Goal: Task Accomplishment & Management: Manage account settings

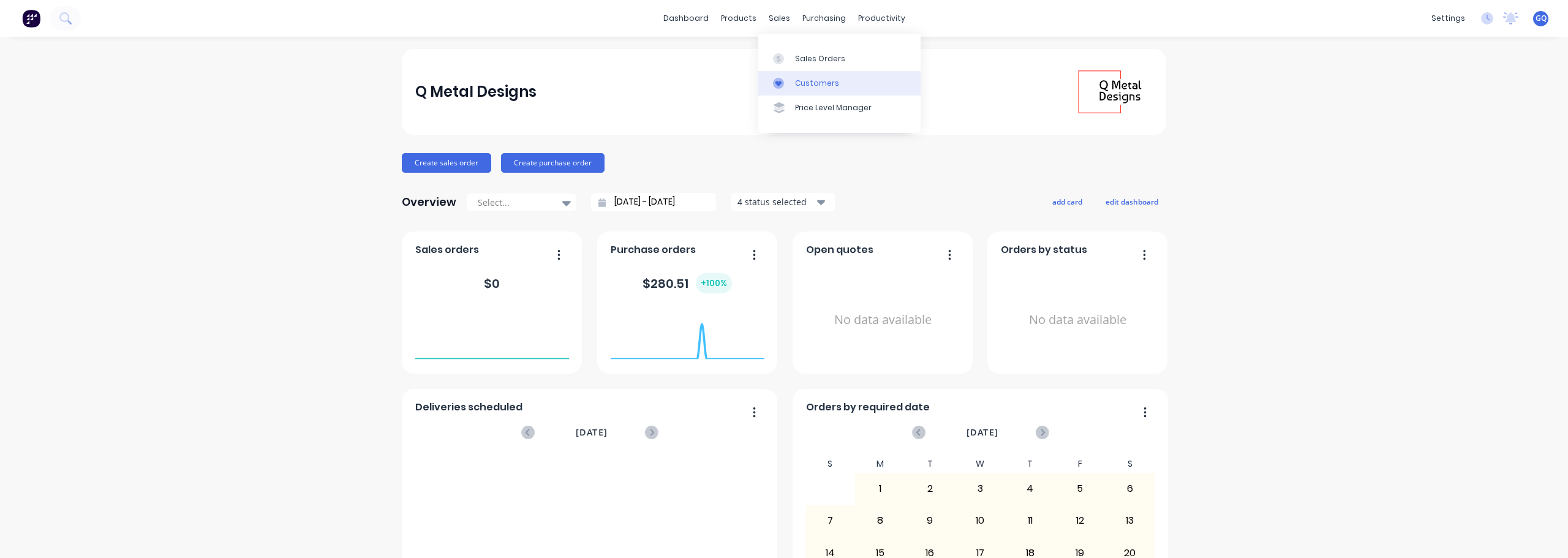
click at [791, 73] on link "Customers" at bounding box center [839, 83] width 163 height 25
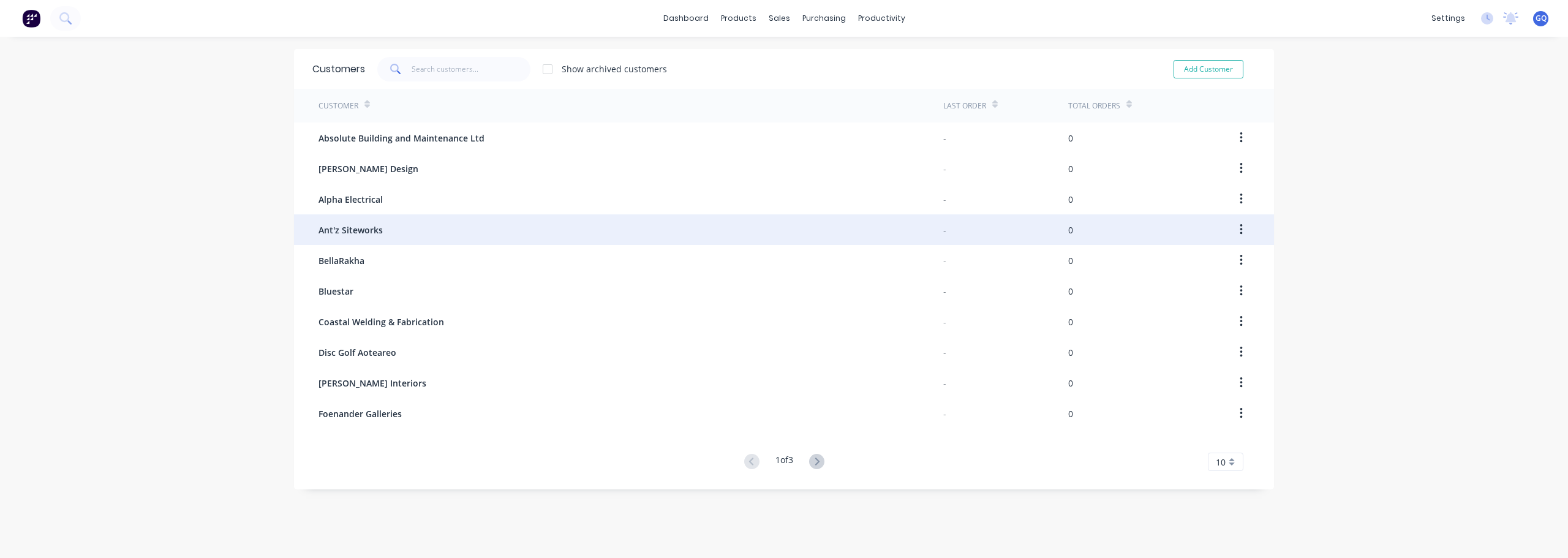
click at [384, 234] on div "Ant'z Siteworks" at bounding box center [631, 230] width 625 height 31
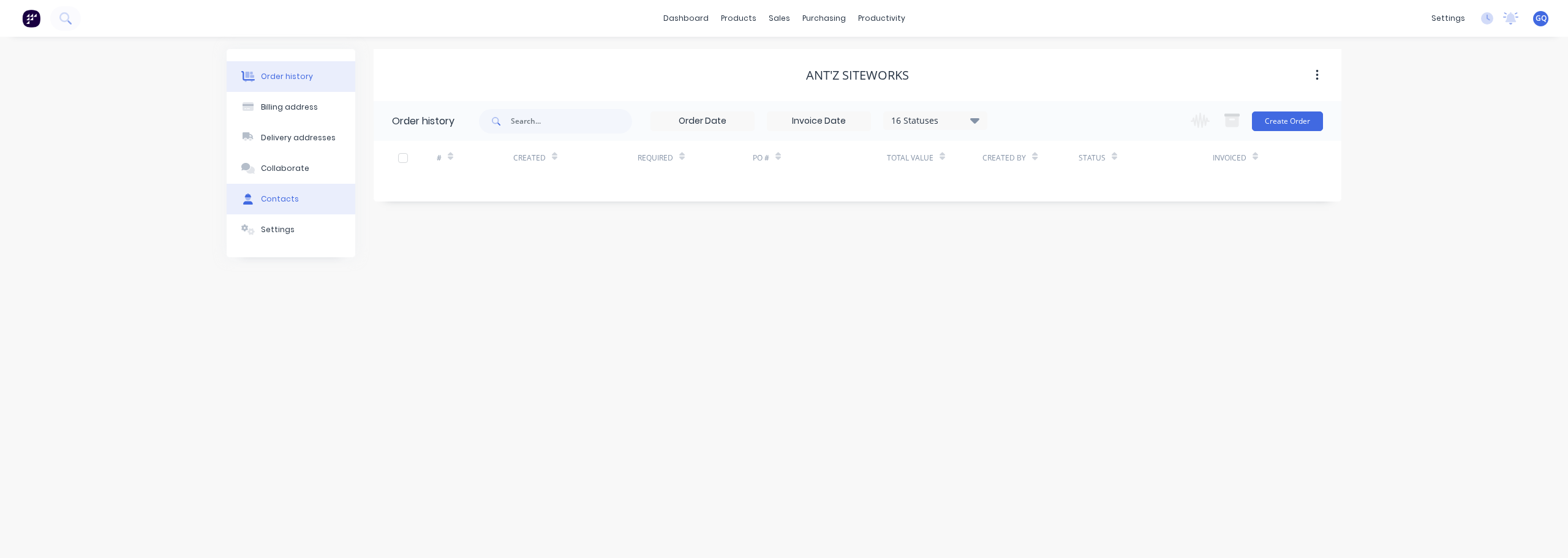
click at [288, 202] on div "Contacts" at bounding box center [280, 199] width 38 height 11
select select "NZ"
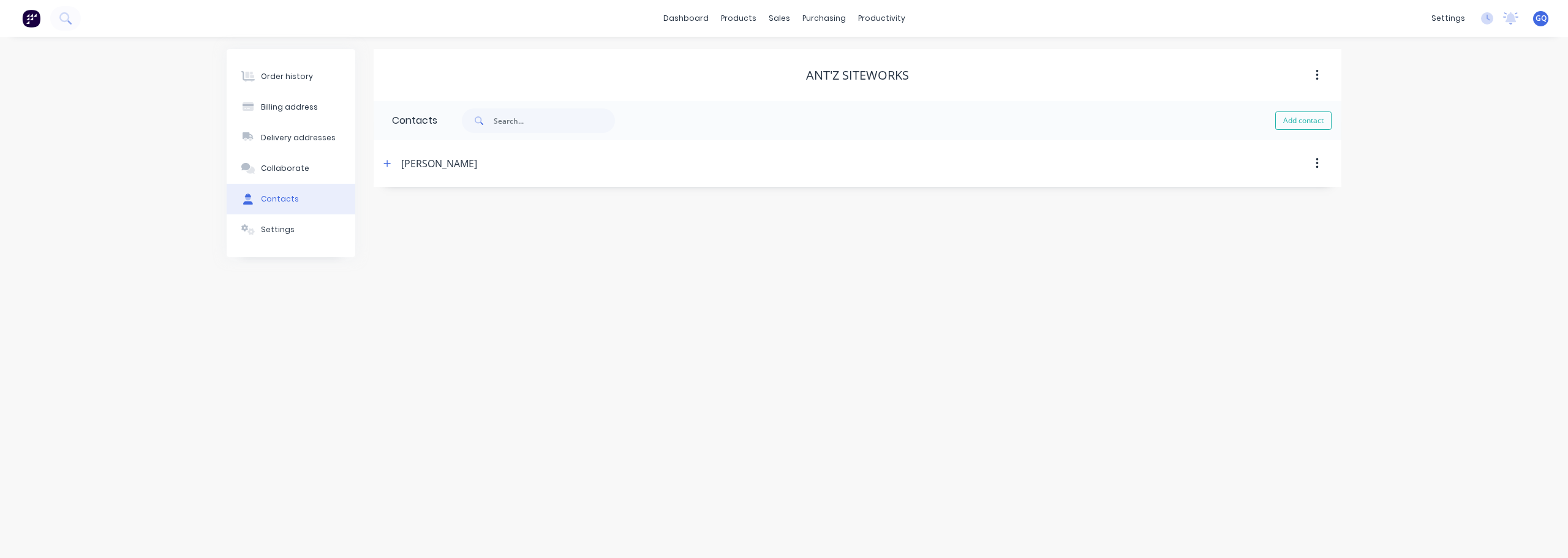
select select "NZ"
click at [407, 161] on div "[PERSON_NAME]" at bounding box center [438, 163] width 76 height 15
click at [389, 164] on icon "button" at bounding box center [387, 163] width 7 height 8
click at [459, 310] on input "tel" at bounding box center [505, 305] width 147 height 14
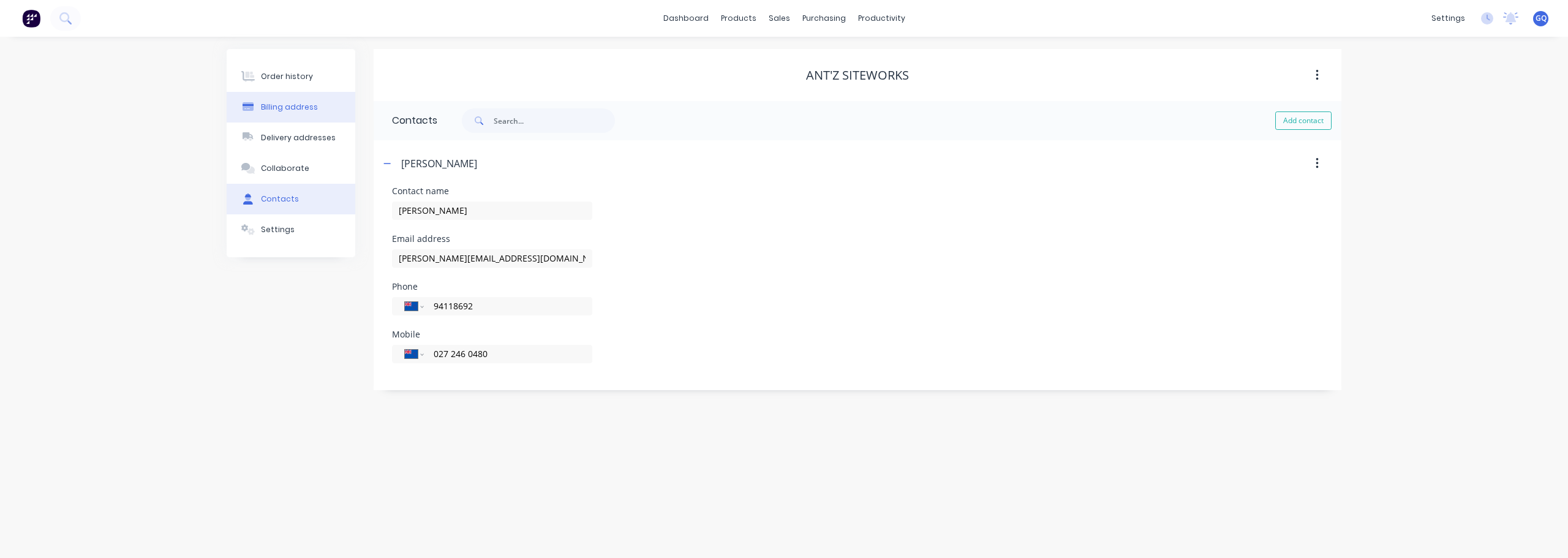
type input "94118692"
click at [299, 114] on button "Billing address" at bounding box center [290, 108] width 129 height 31
select select "NZ"
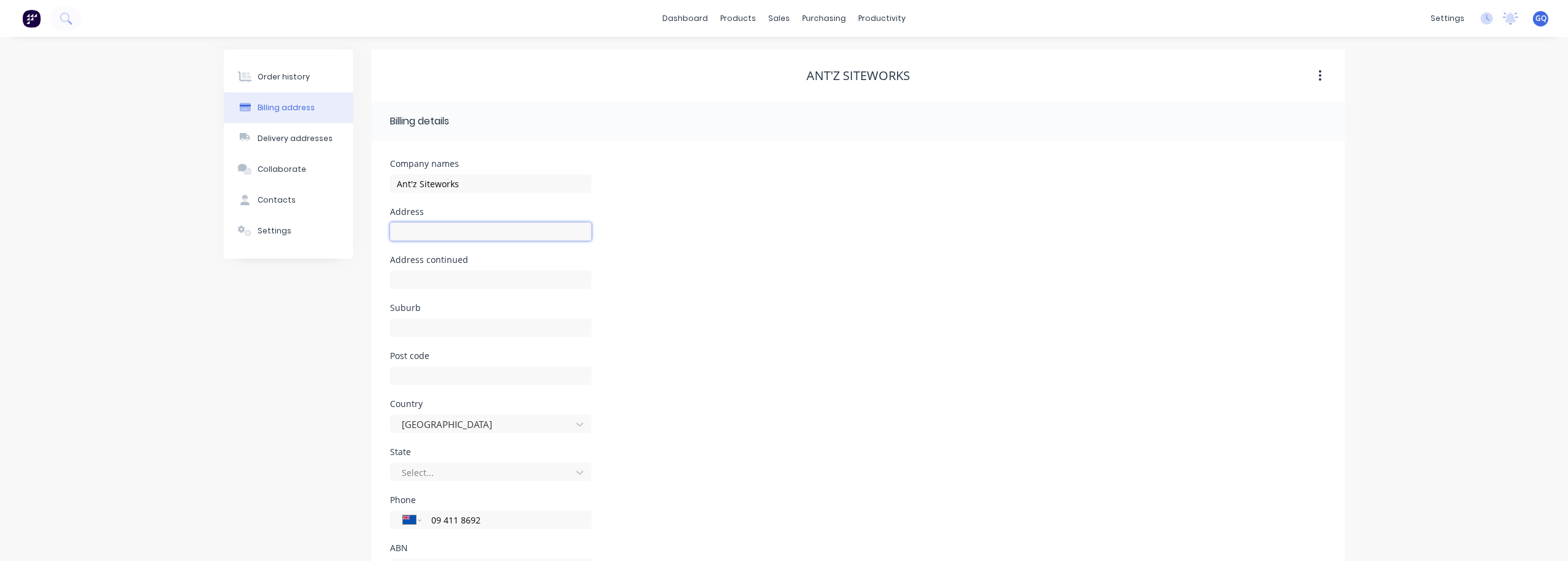
click at [429, 234] on input "text" at bounding box center [490, 231] width 201 height 18
type input "PO Box 22"
click at [434, 328] on input "text" at bounding box center [490, 328] width 201 height 18
type input "Waimauku"
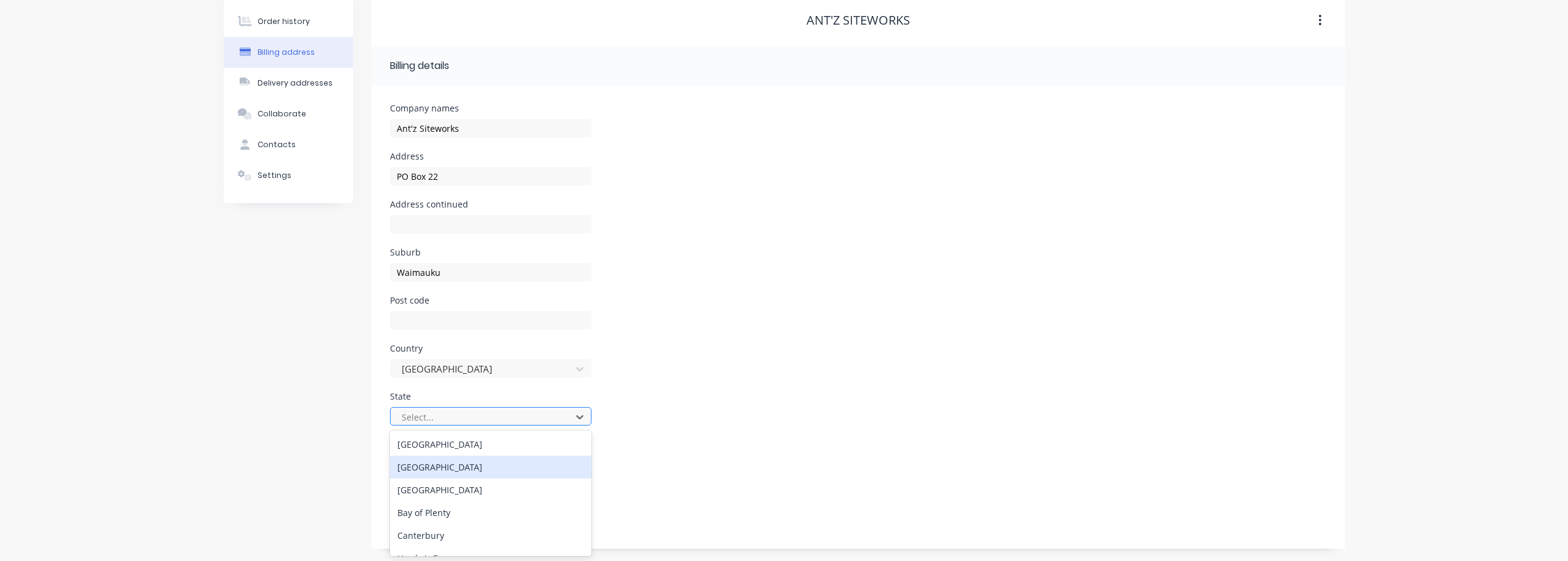
click at [492, 425] on div "19 results available. Use Up and Down to choose options, press Enter to select …" at bounding box center [490, 416] width 201 height 18
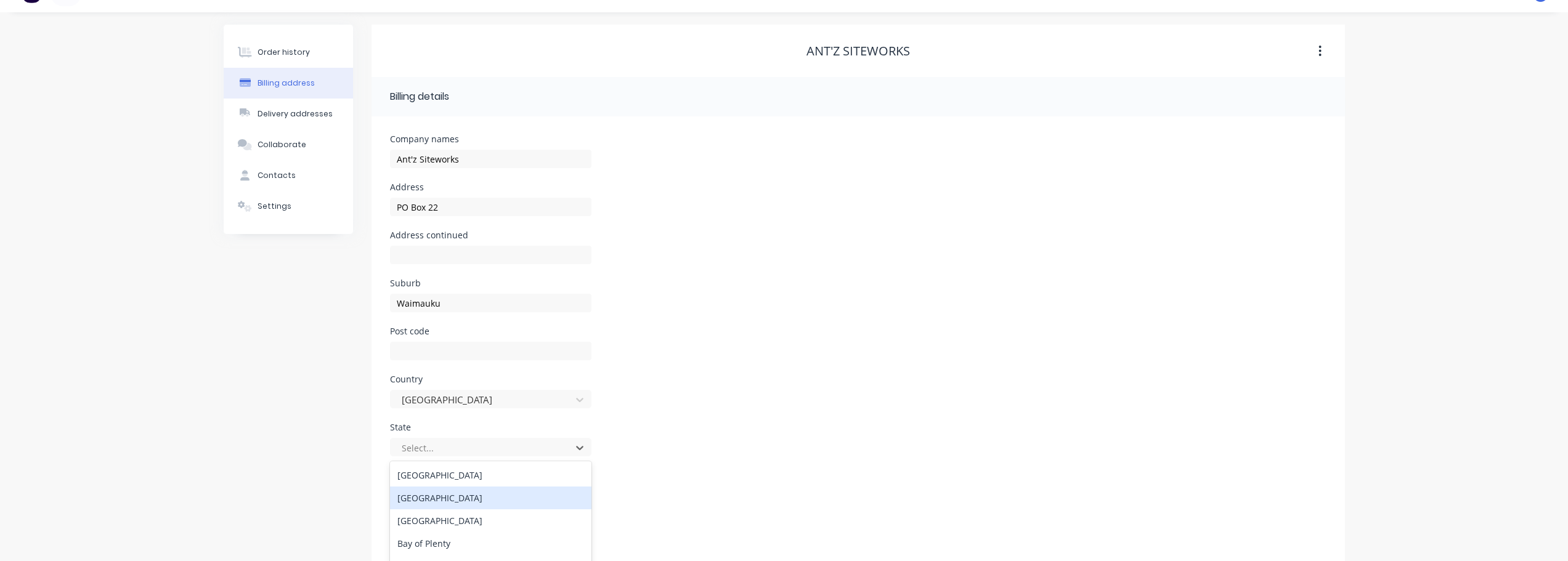
scroll to position [0, 0]
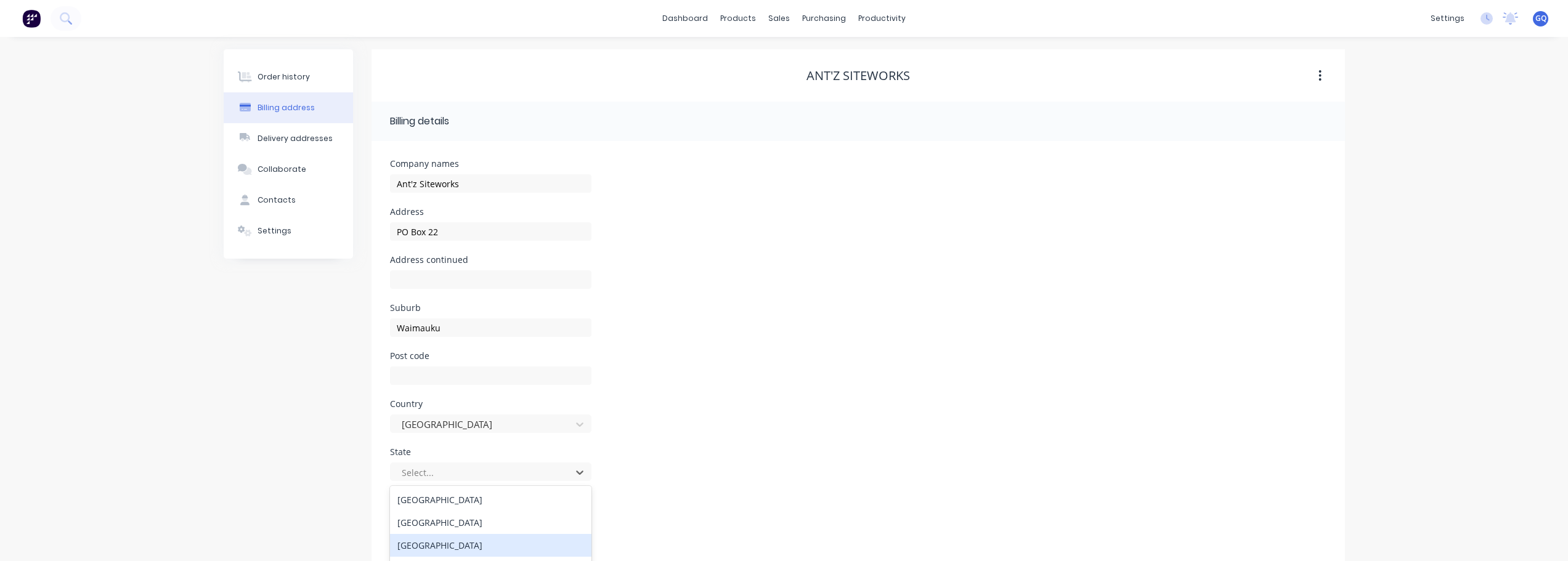
click at [459, 541] on div "[GEOGRAPHIC_DATA]" at bounding box center [490, 544] width 201 height 23
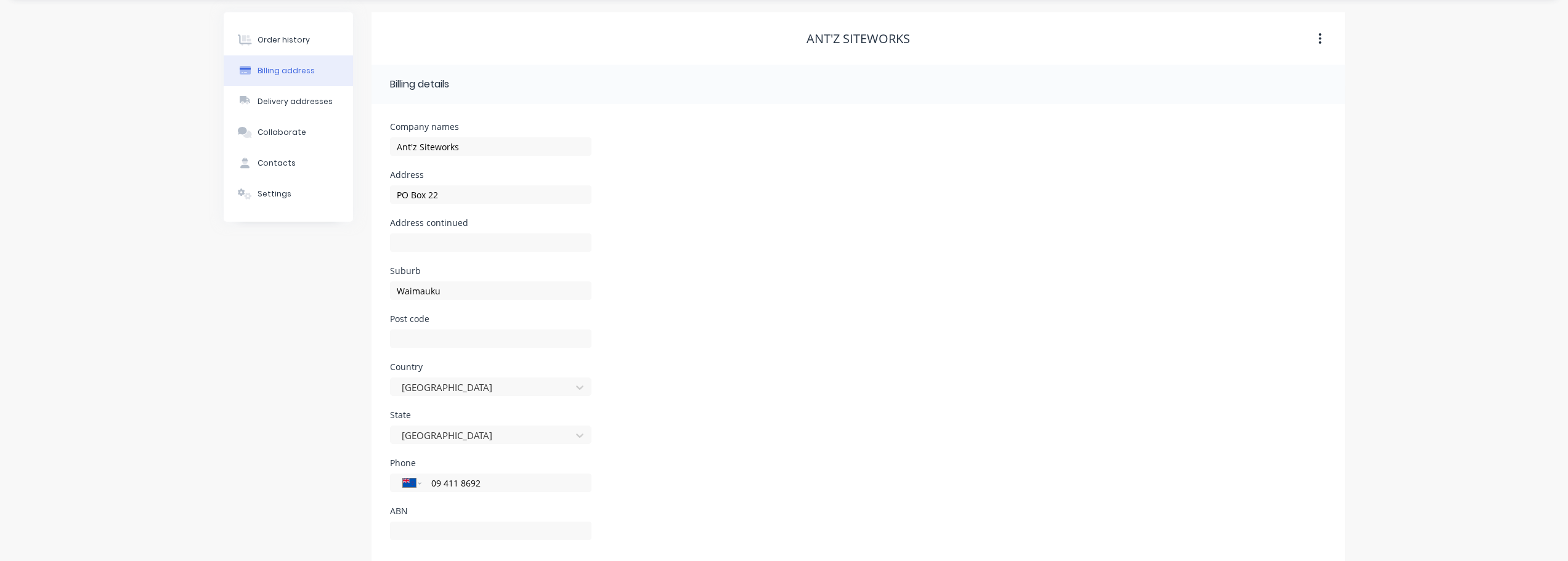
scroll to position [55, 0]
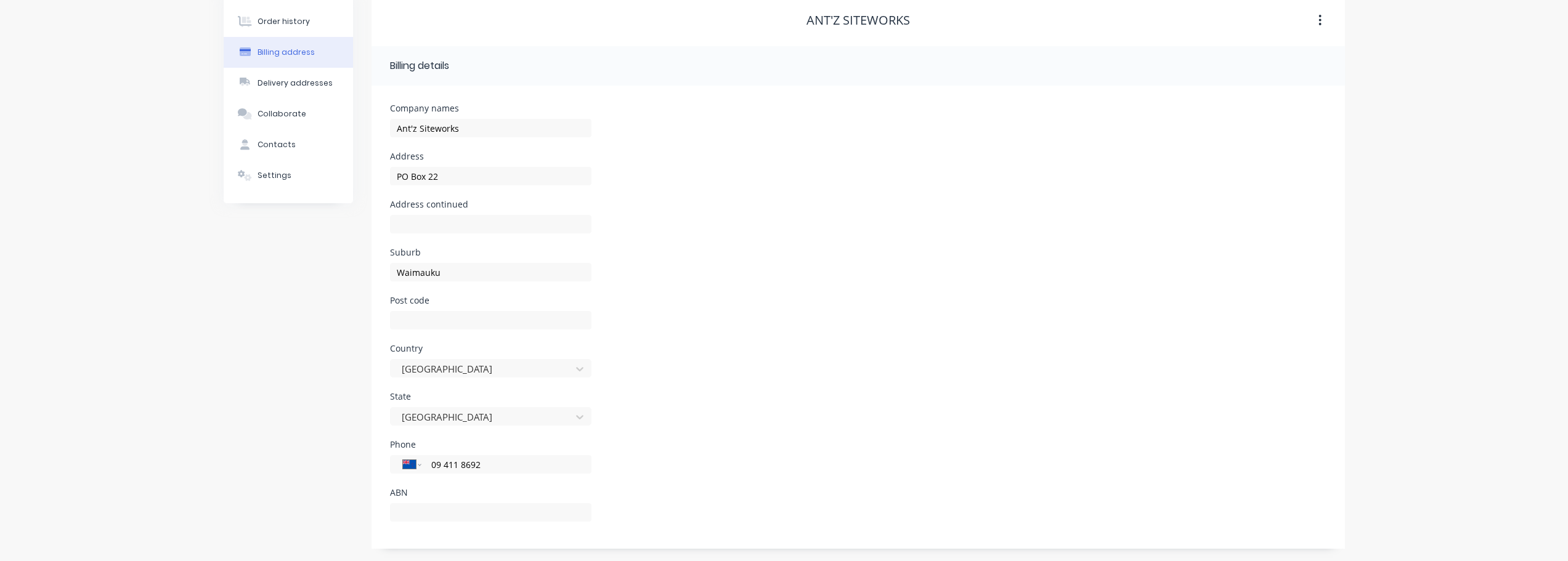
click at [715, 404] on div "State [GEOGRAPHIC_DATA]" at bounding box center [857, 416] width 936 height 48
click at [287, 118] on div "Collaborate" at bounding box center [281, 114] width 49 height 11
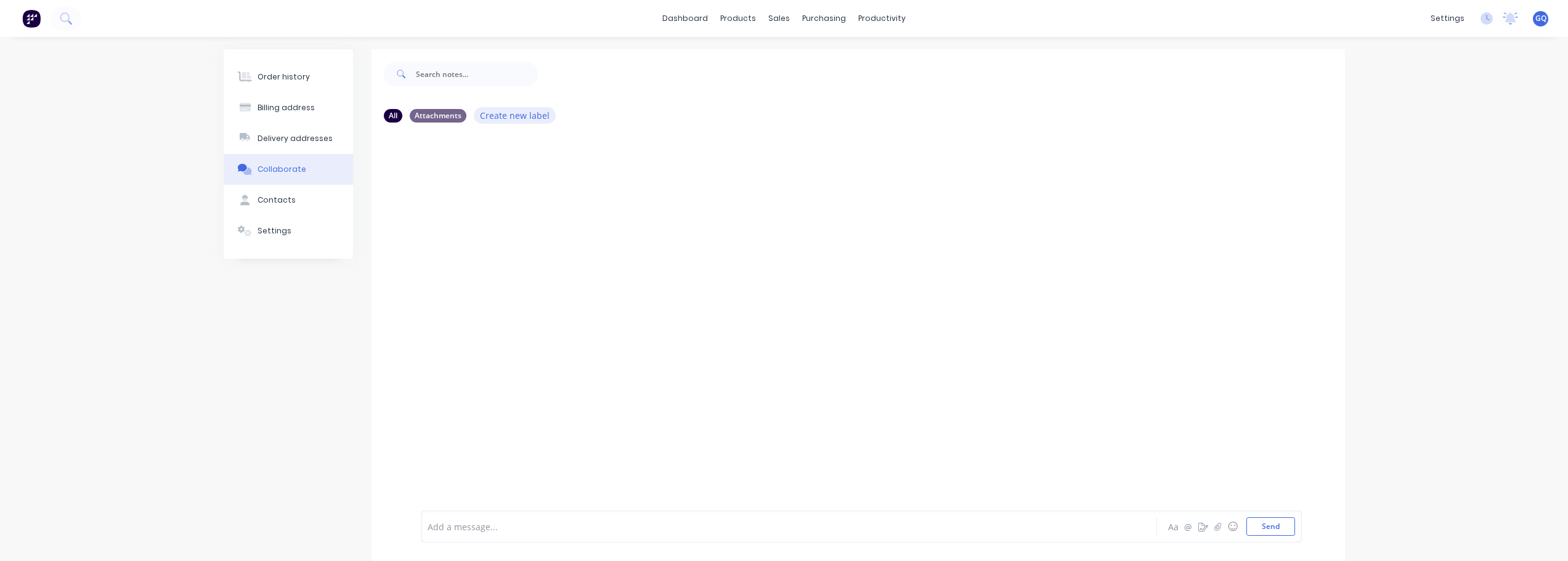
click at [523, 119] on button "Create new label" at bounding box center [515, 116] width 83 height 17
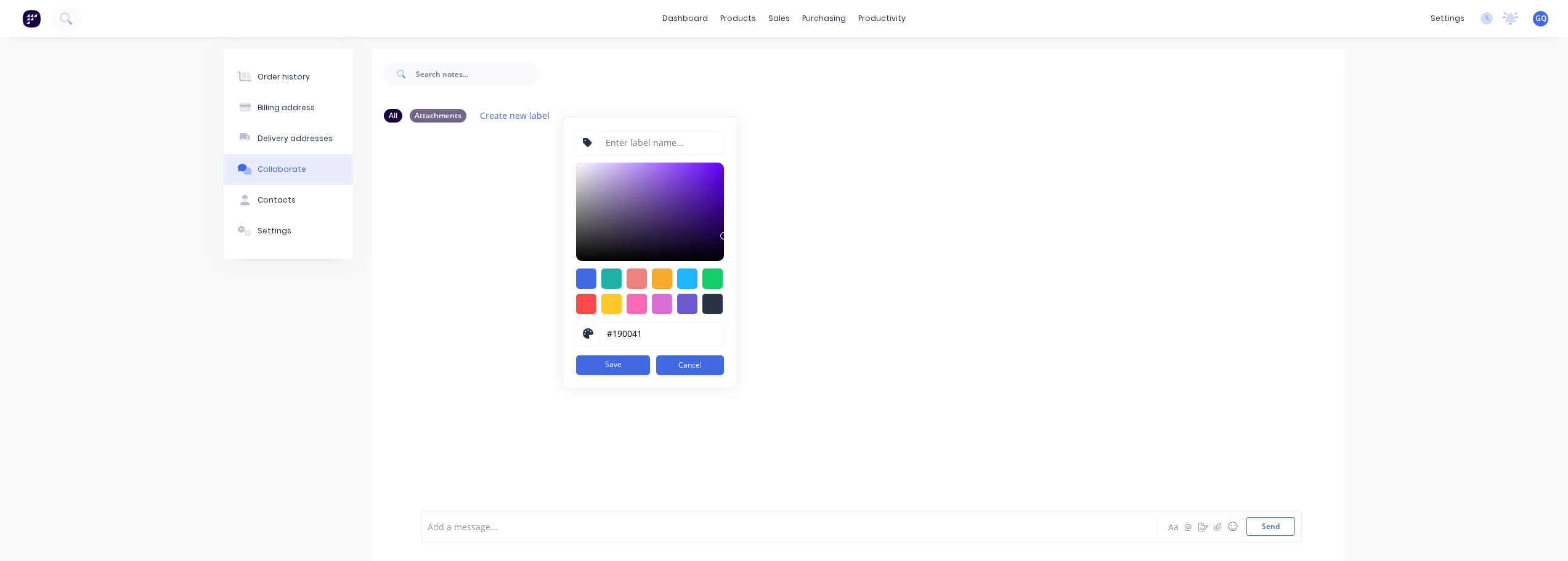
click at [513, 214] on div at bounding box center [857, 320] width 973 height 375
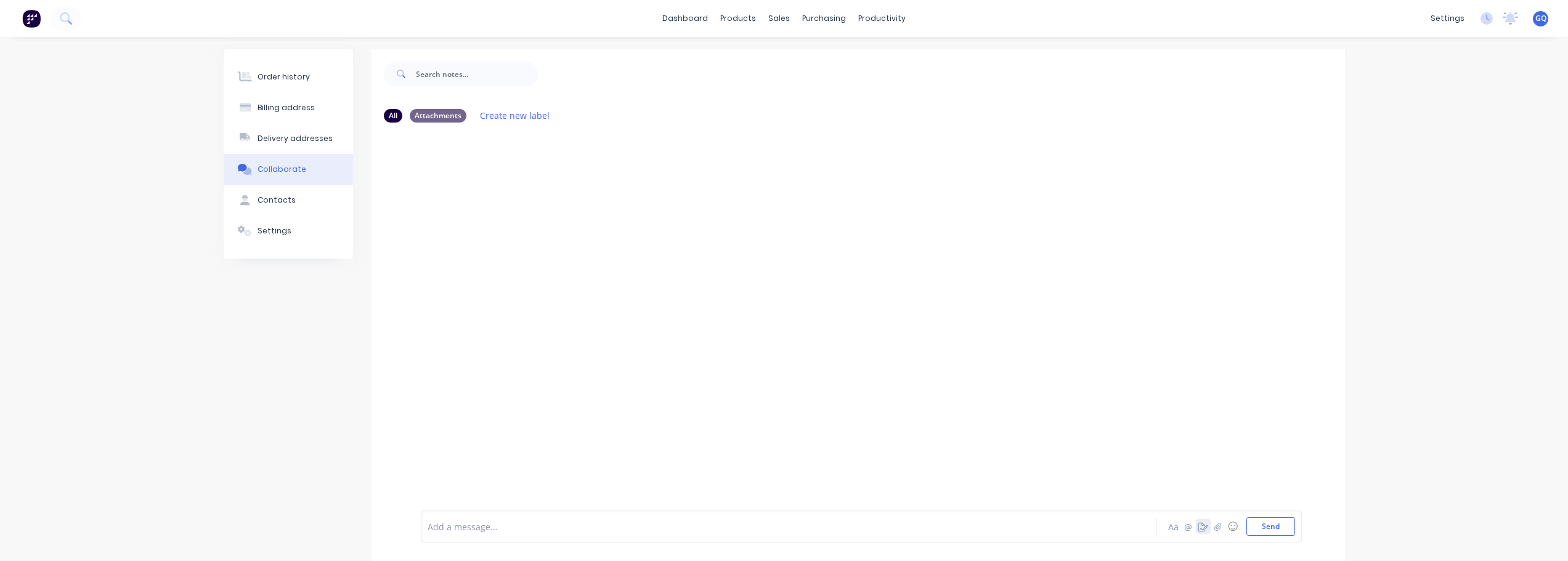
click at [1204, 530] on icon "button" at bounding box center [1202, 526] width 10 height 8
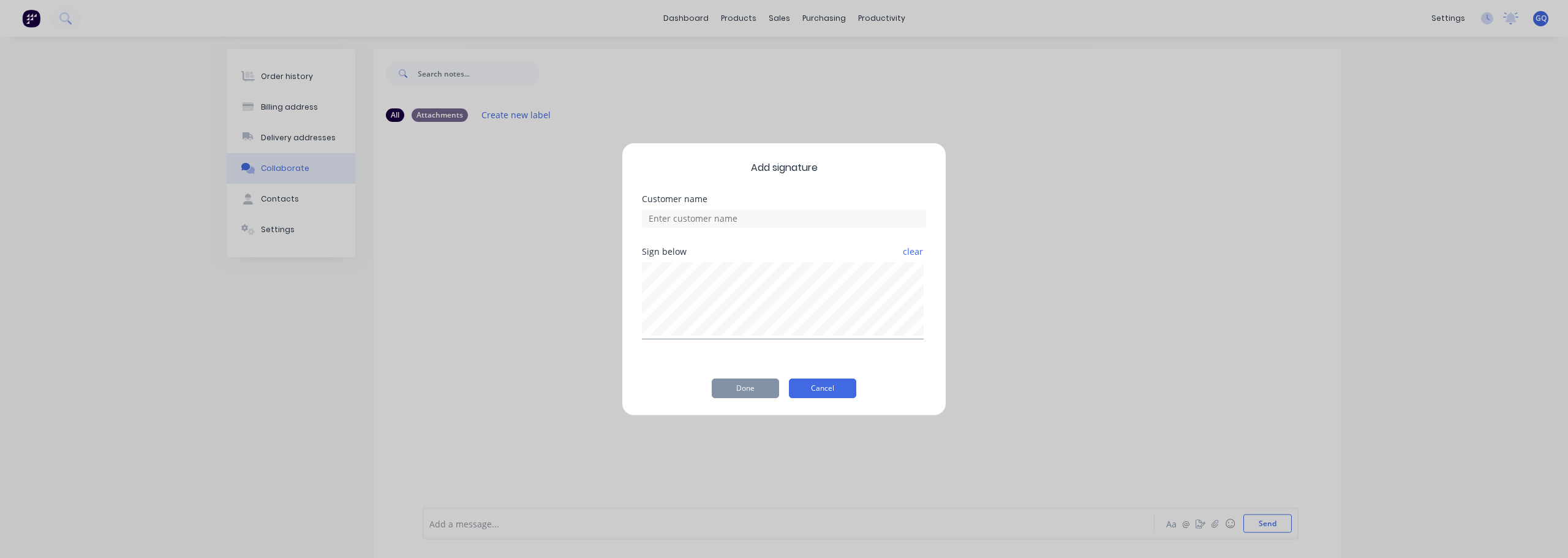
click at [830, 384] on button "Cancel" at bounding box center [823, 387] width 68 height 19
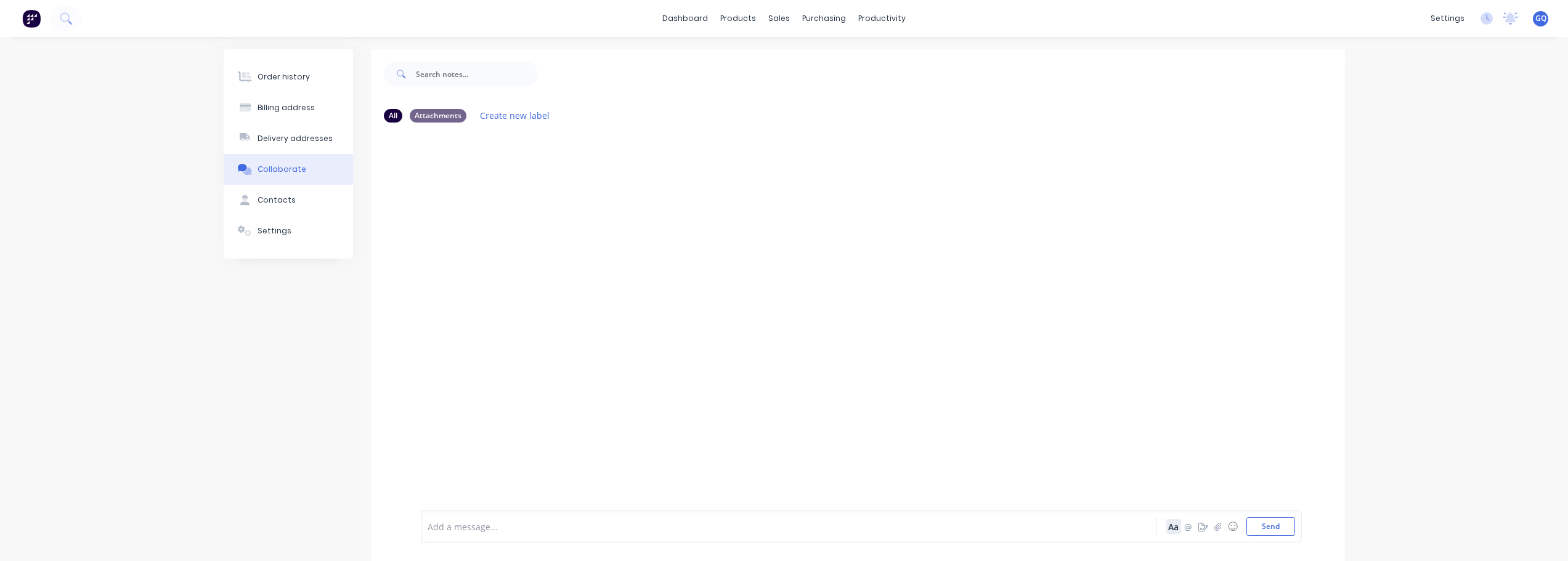
click at [1173, 524] on button "Aa" at bounding box center [1173, 526] width 15 height 15
click at [276, 234] on div "Settings" at bounding box center [274, 230] width 34 height 11
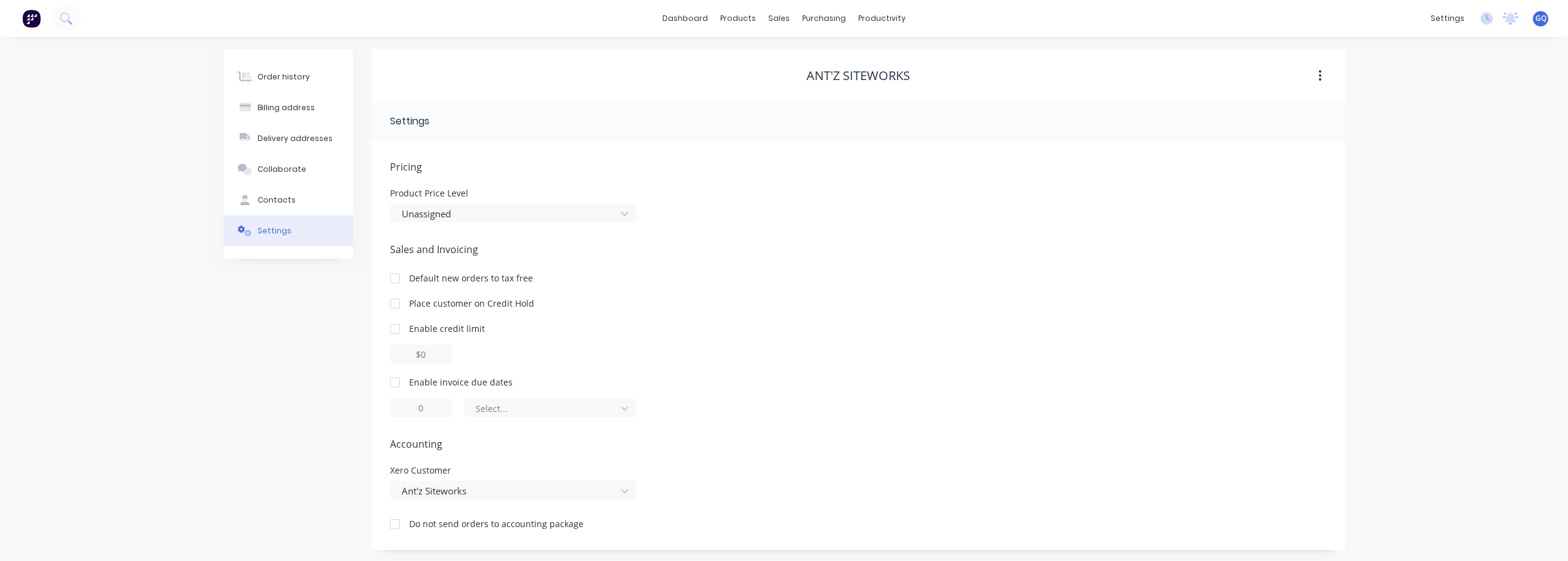
scroll to position [1, 0]
click at [594, 218] on div at bounding box center [505, 212] width 209 height 16
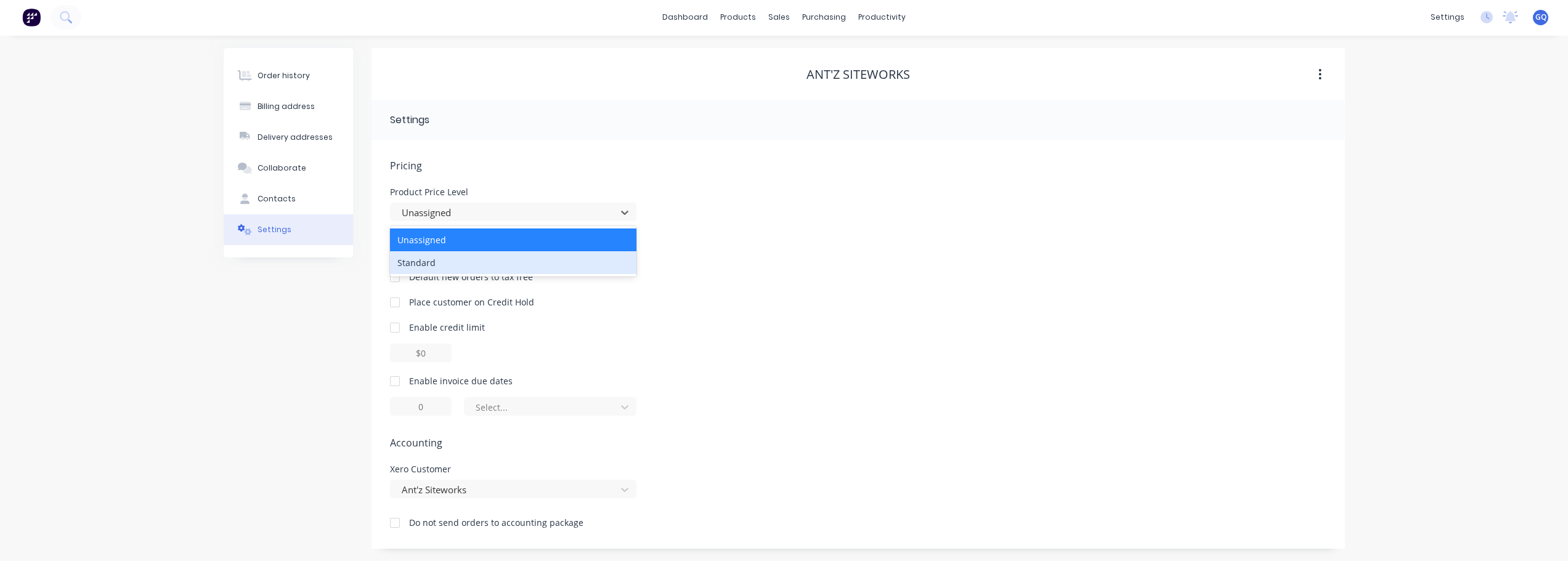
click at [544, 255] on div "Standard" at bounding box center [513, 263] width 246 height 23
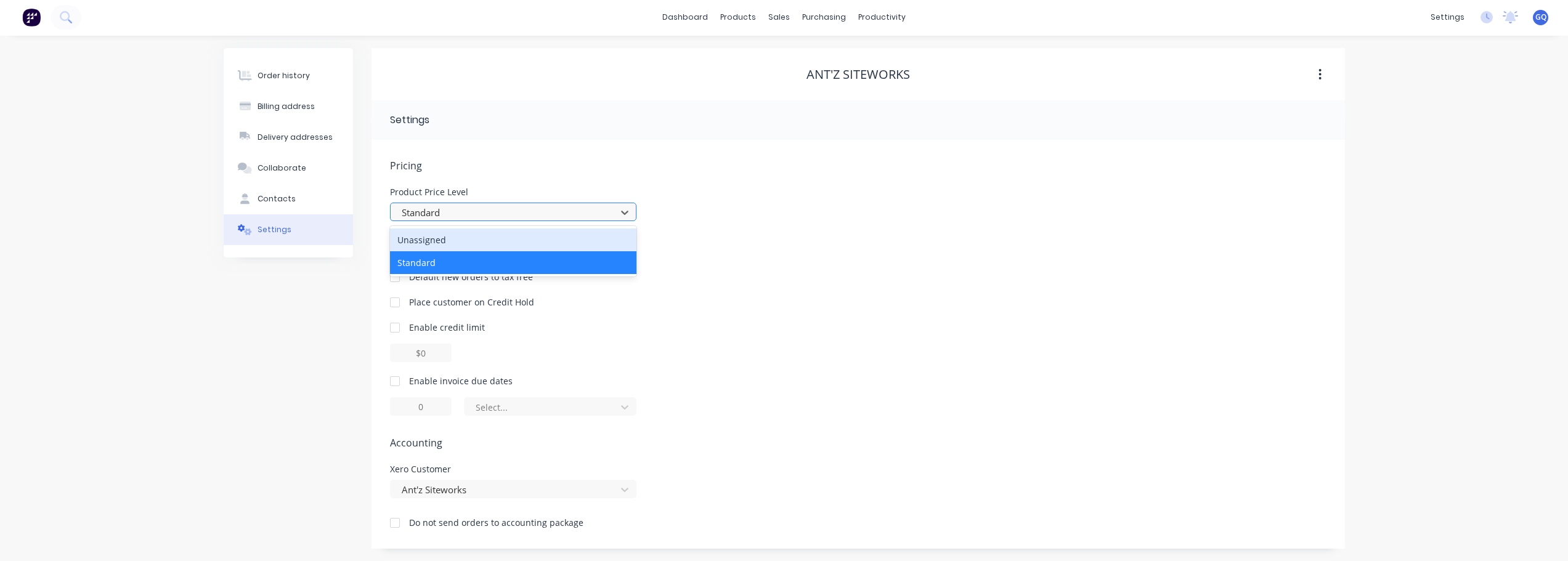
click at [604, 212] on div at bounding box center [505, 212] width 209 height 16
click at [832, 243] on span "Sales and Invoicing" at bounding box center [857, 248] width 936 height 15
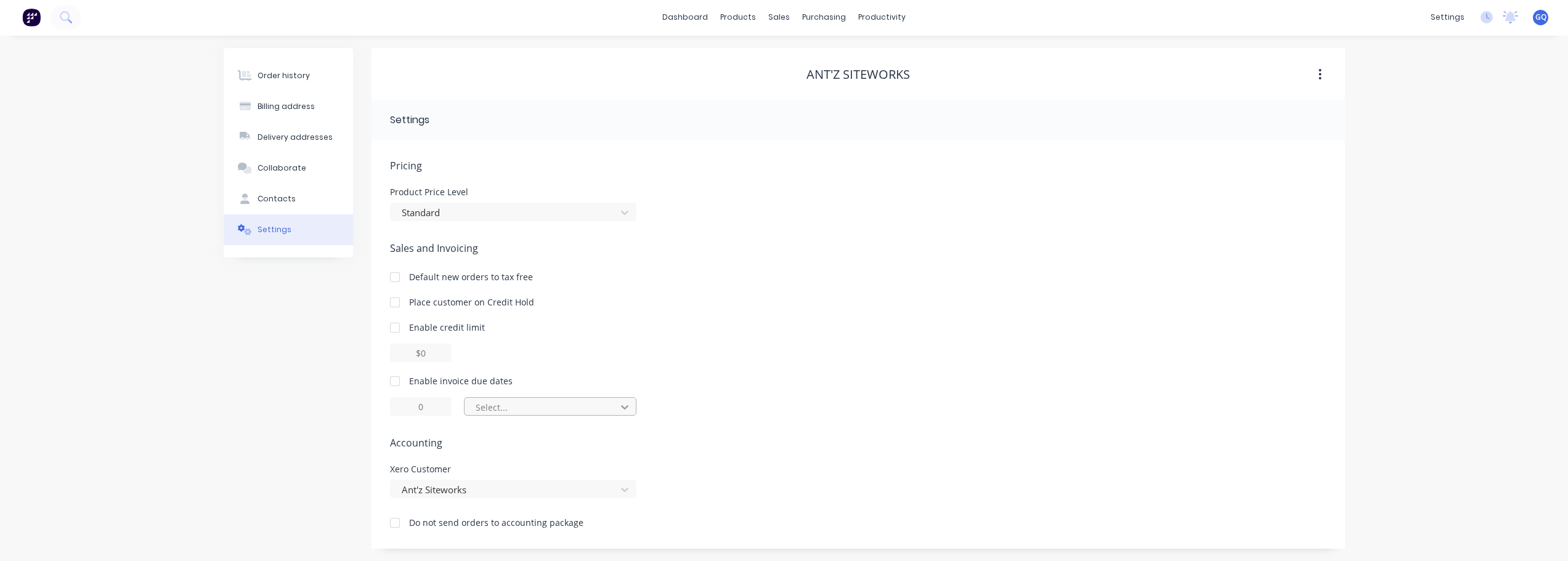
click at [616, 410] on div at bounding box center [625, 407] width 22 height 19
click at [295, 77] on div "Order history" at bounding box center [283, 75] width 52 height 11
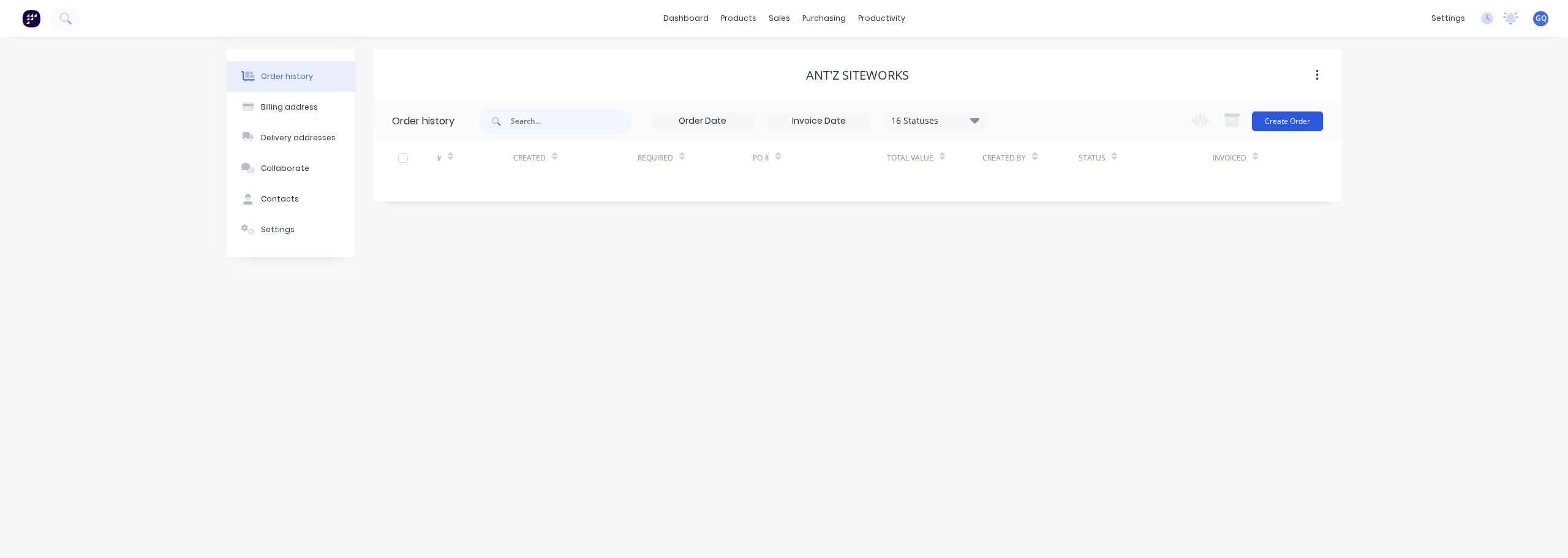
click at [1321, 123] on button "Create Order" at bounding box center [1288, 121] width 71 height 19
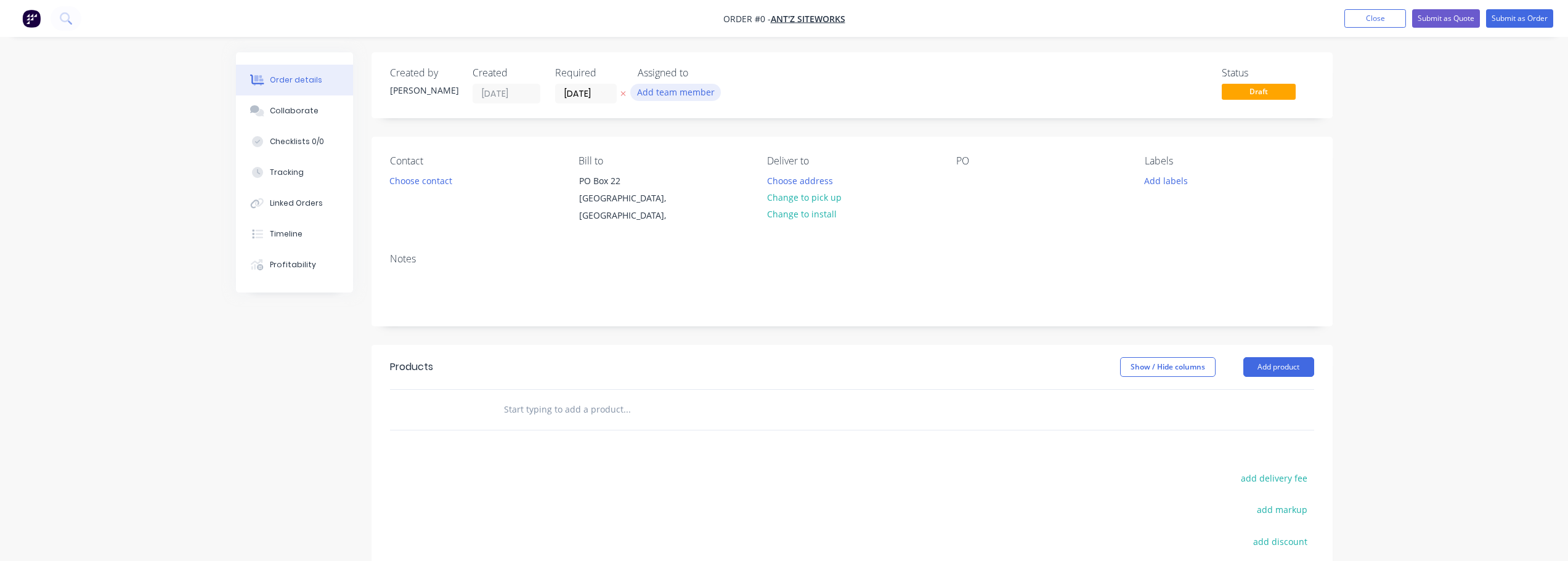
click at [690, 94] on button "Add team member" at bounding box center [675, 92] width 91 height 17
click at [661, 160] on div at bounding box center [658, 161] width 25 height 25
click at [921, 118] on div "Order details Collaborate Checklists 0/0 Tracking Linked Orders Timeline Profit…" at bounding box center [784, 398] width 1121 height 692
click at [455, 179] on button "Choose contact" at bounding box center [420, 180] width 75 height 17
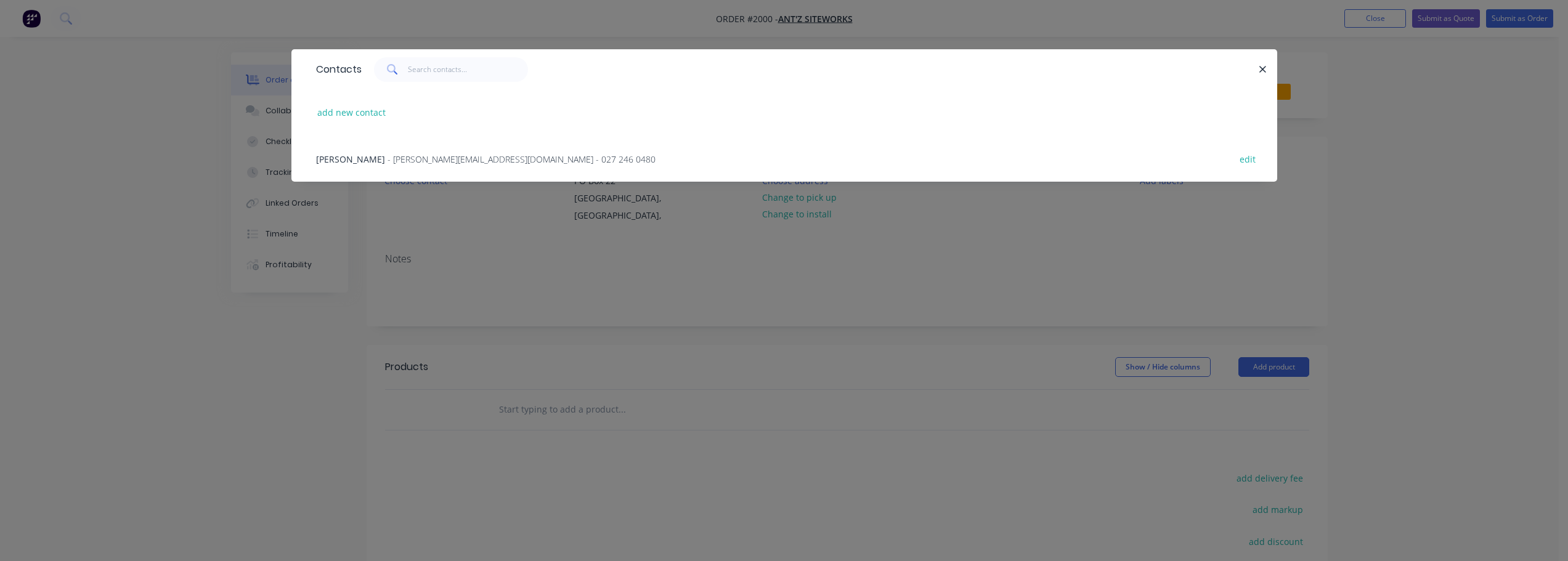
click at [388, 157] on span "- [PERSON_NAME][EMAIL_ADDRESS][DOMAIN_NAME] - 027 246 0480" at bounding box center [522, 159] width 268 height 12
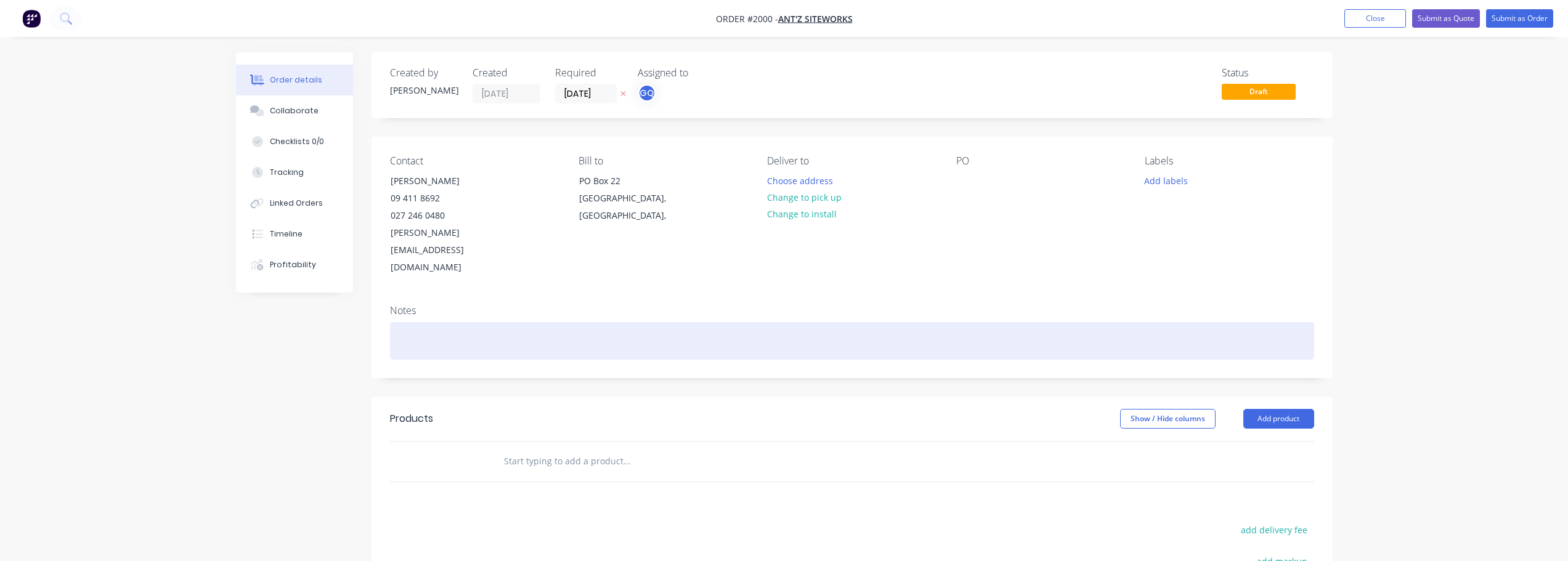
click at [470, 322] on div at bounding box center [852, 341] width 924 height 38
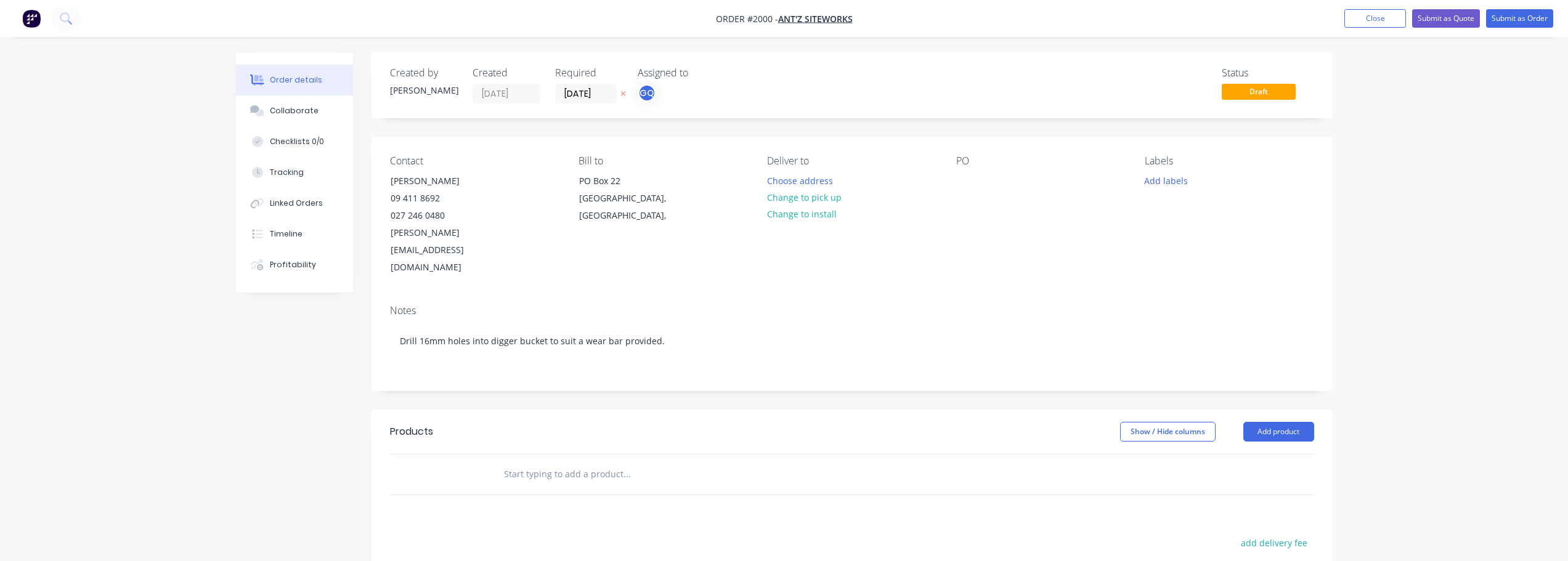
click at [620, 462] on input "text" at bounding box center [626, 474] width 246 height 25
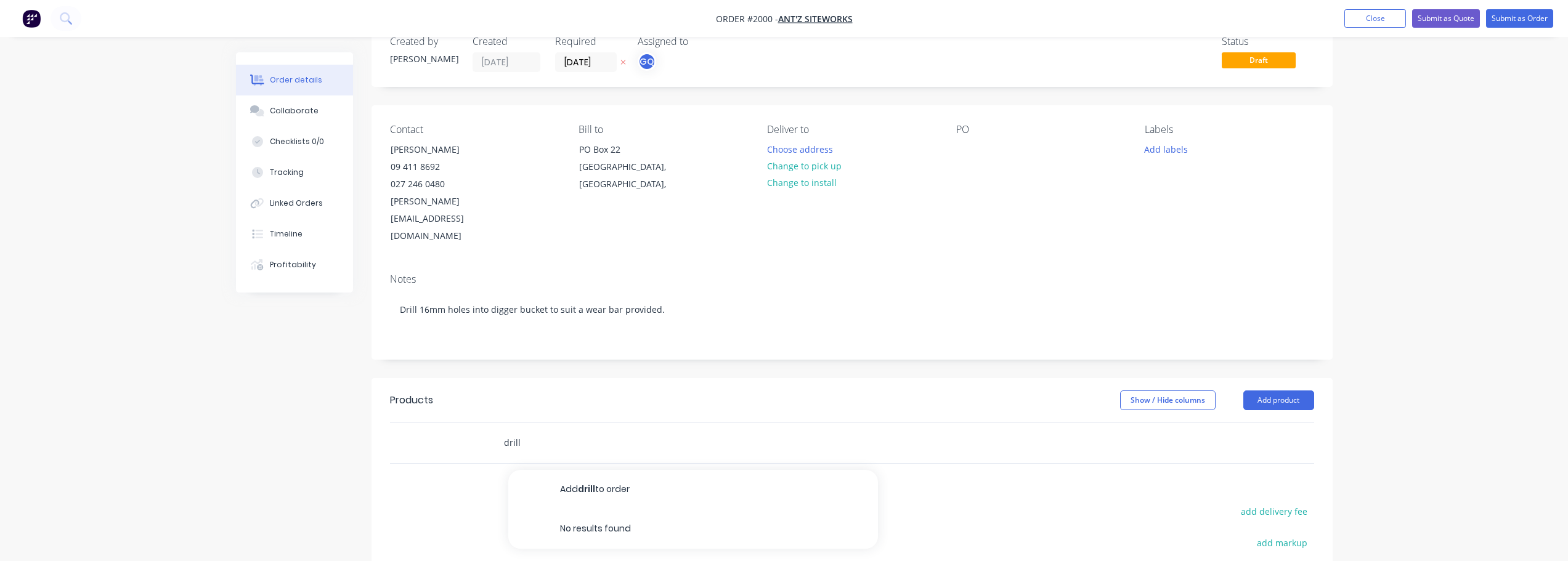
scroll to position [62, 0]
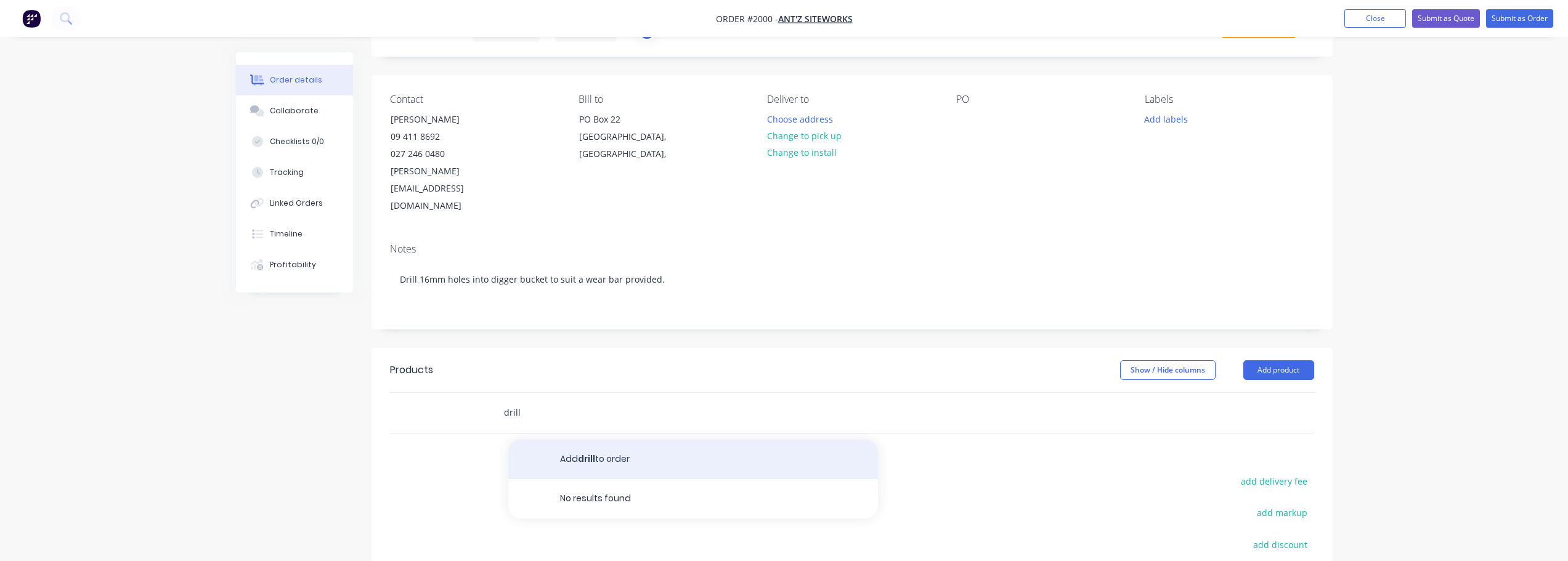
type input "drill"
click at [615, 440] on button "Add drill to order" at bounding box center [693, 459] width 369 height 39
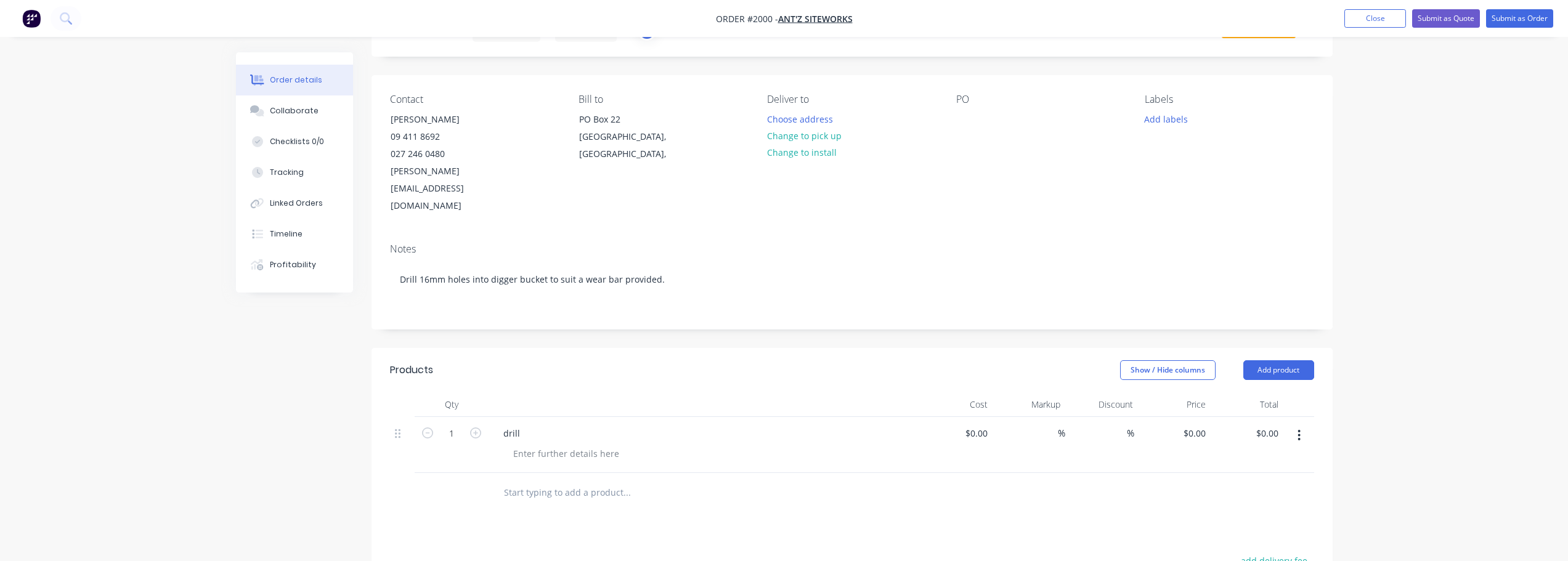
click at [537, 424] on div "drill" at bounding box center [704, 432] width 422 height 17
click at [1292, 424] on button "button" at bounding box center [1299, 435] width 29 height 22
click at [1235, 533] on div "Delete" at bounding box center [1255, 541] width 95 height 17
click at [637, 400] on input "text" at bounding box center [626, 412] width 246 height 25
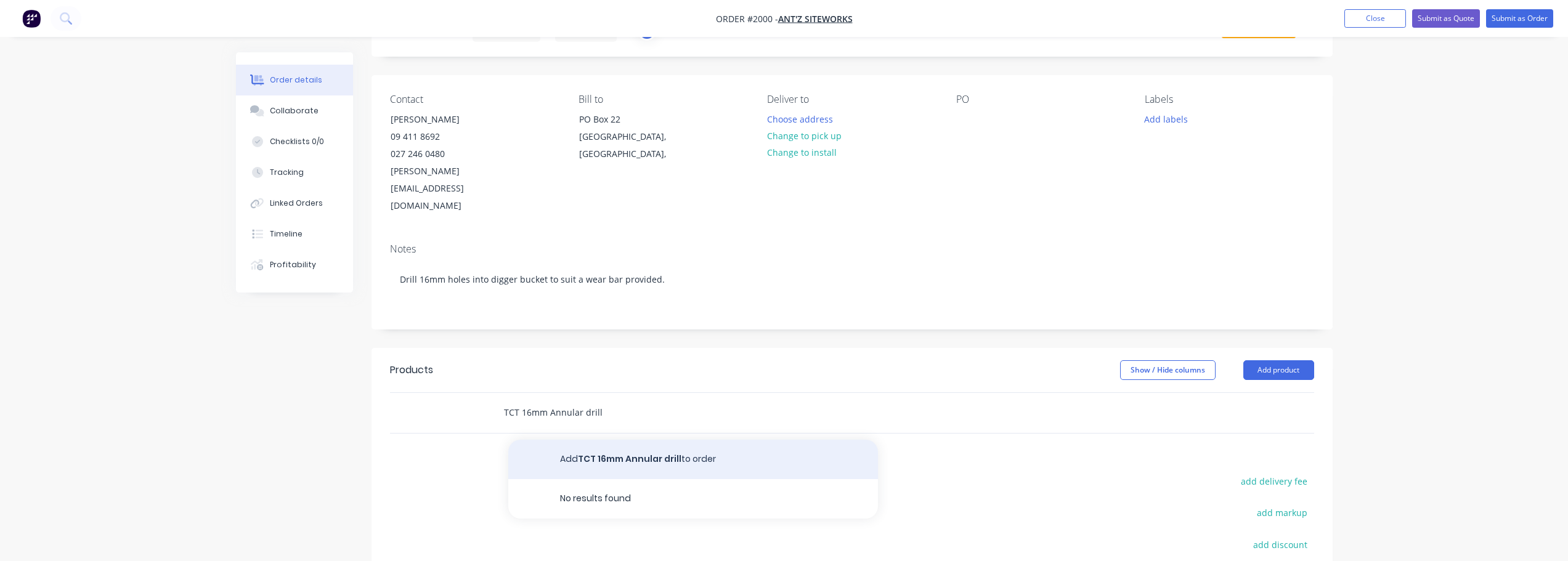
type input "TCT 16mm Annular drill"
click at [613, 440] on button "Add TCT 16mm Annular drill to order" at bounding box center [693, 459] width 369 height 39
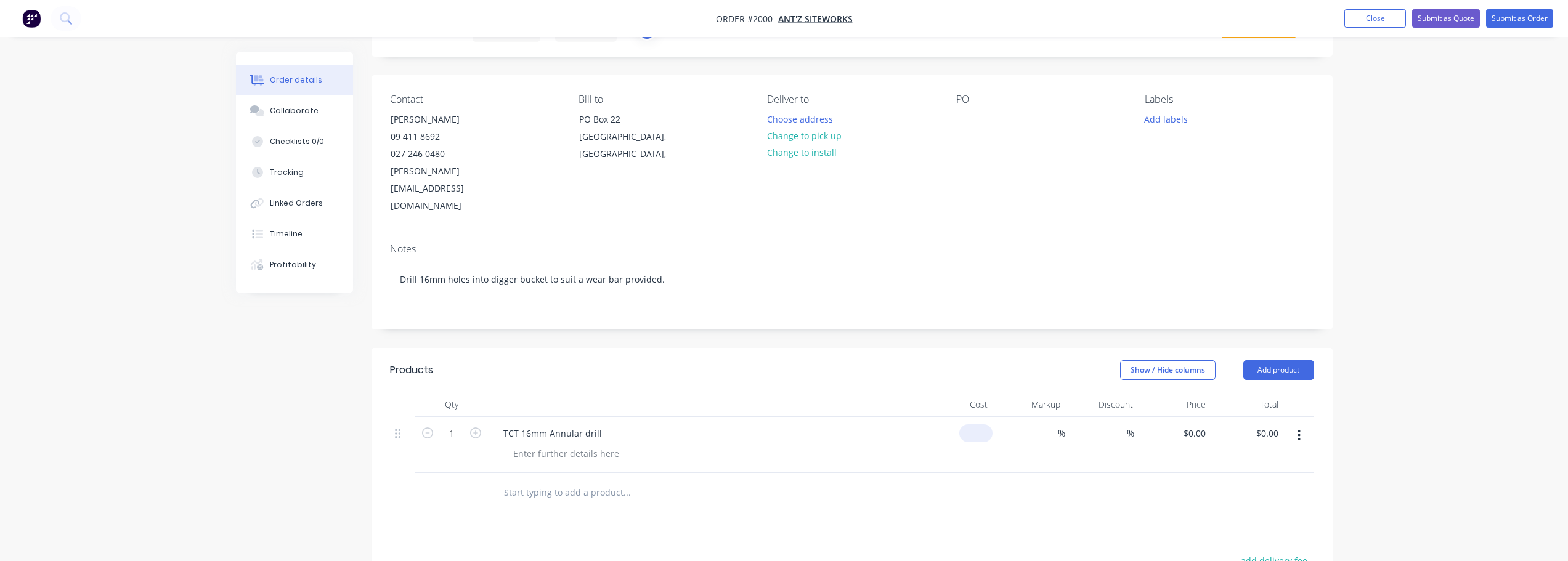
click at [971, 417] on div "$0.00" at bounding box center [955, 444] width 73 height 56
type input "$0.00"
click at [619, 444] on div at bounding box center [566, 453] width 126 height 17
click at [611, 444] on div at bounding box center [566, 453] width 126 height 17
type input "$300.00"
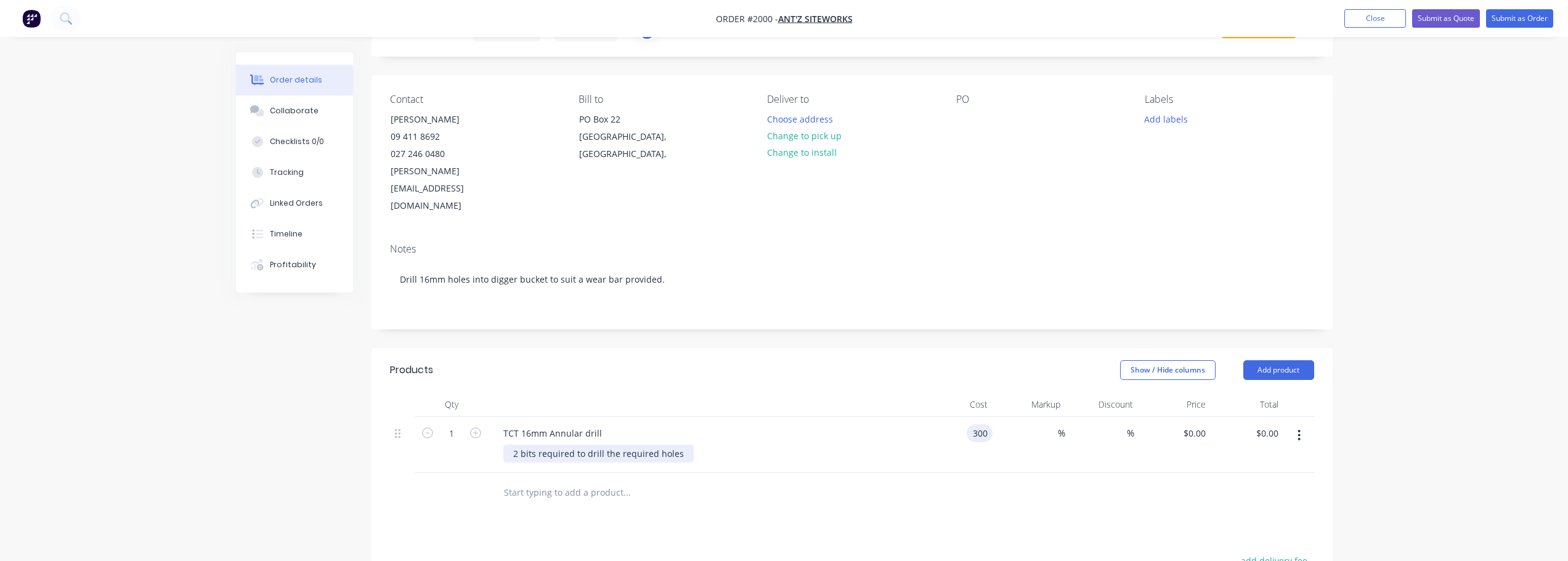
type input "$300.00"
drag, startPoint x: 960, startPoint y: 399, endPoint x: 983, endPoint y: 399, distance: 23.0
click at [983, 424] on input "300" at bounding box center [981, 432] width 21 height 17
click at [994, 417] on div "%" at bounding box center [1028, 444] width 73 height 56
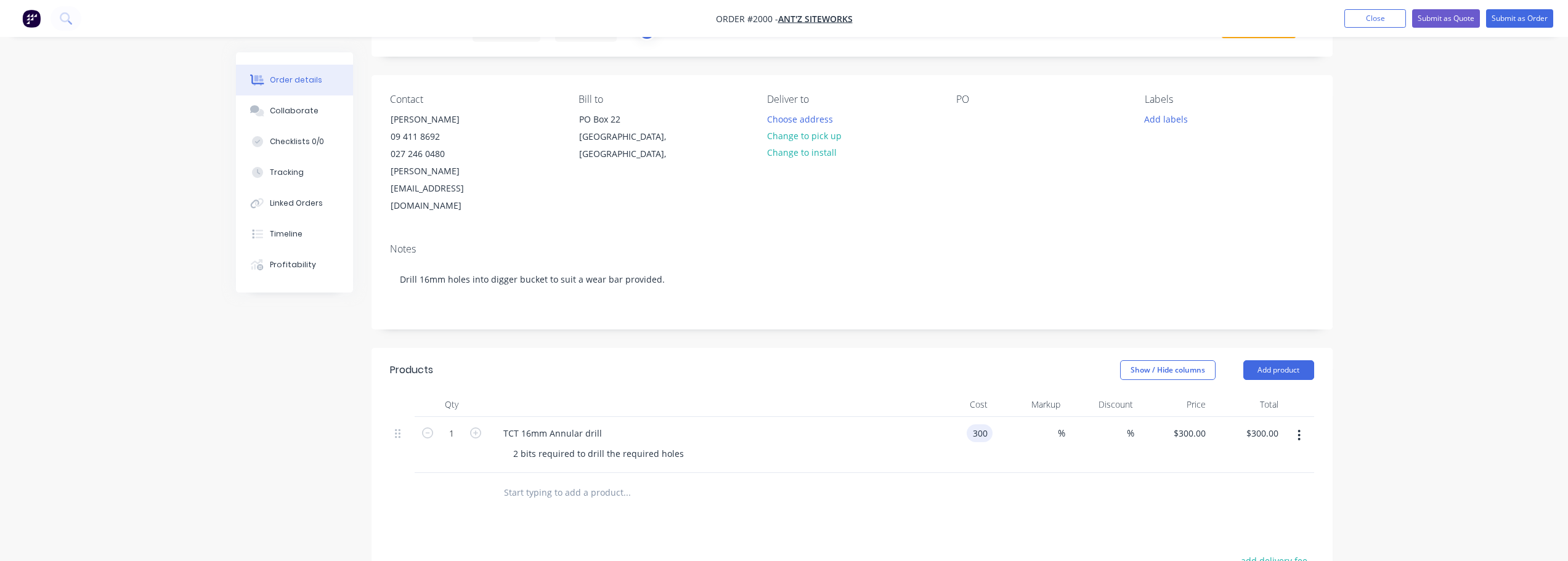
click at [987, 424] on input "300" at bounding box center [981, 432] width 21 height 17
type input "$350.00"
type input "20"
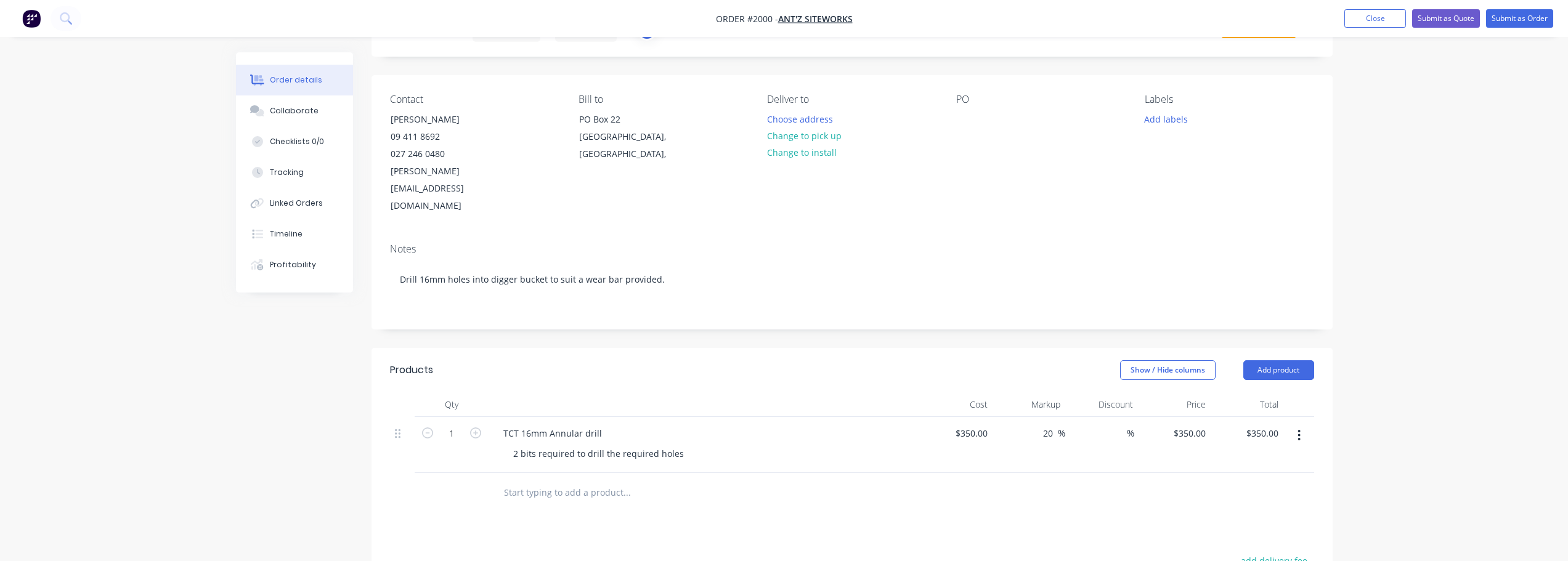
type input "$420.00"
type input "20"
type input "420"
type input "$336.00"
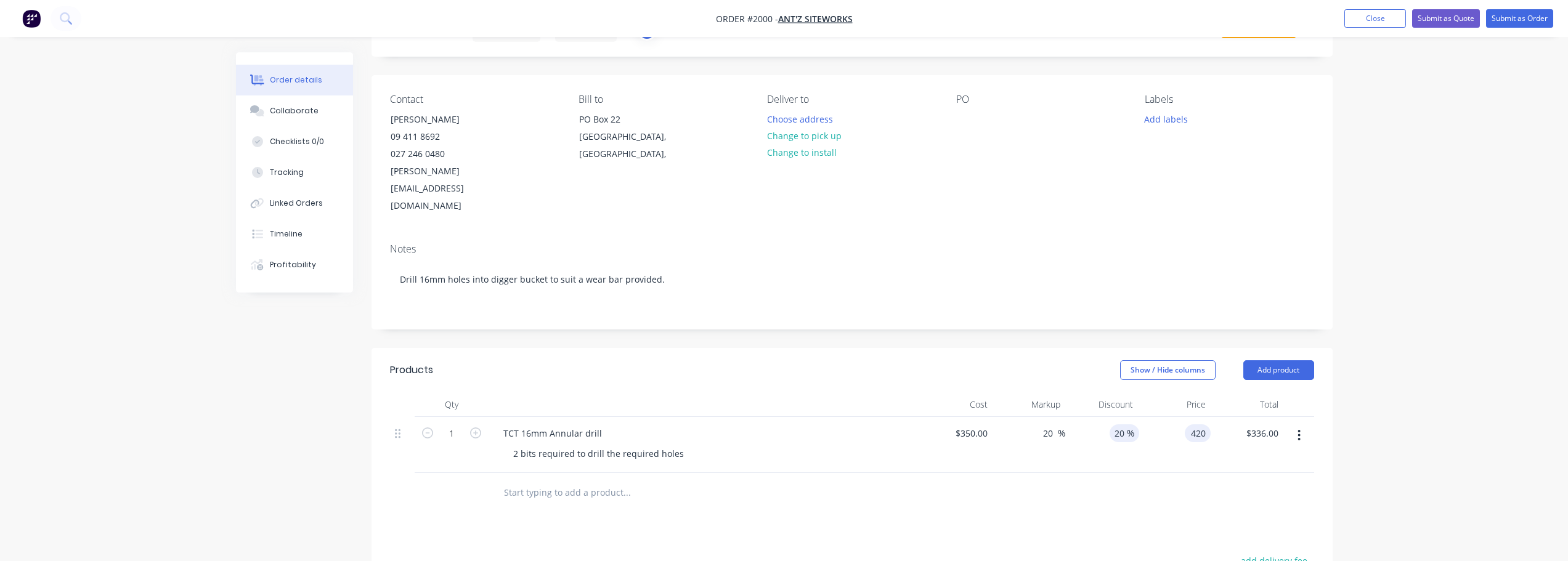
type input "$420.00"
click at [1130, 426] on span "%" at bounding box center [1130, 432] width 7 height 14
type input "25"
type input "420"
type input "$315.00"
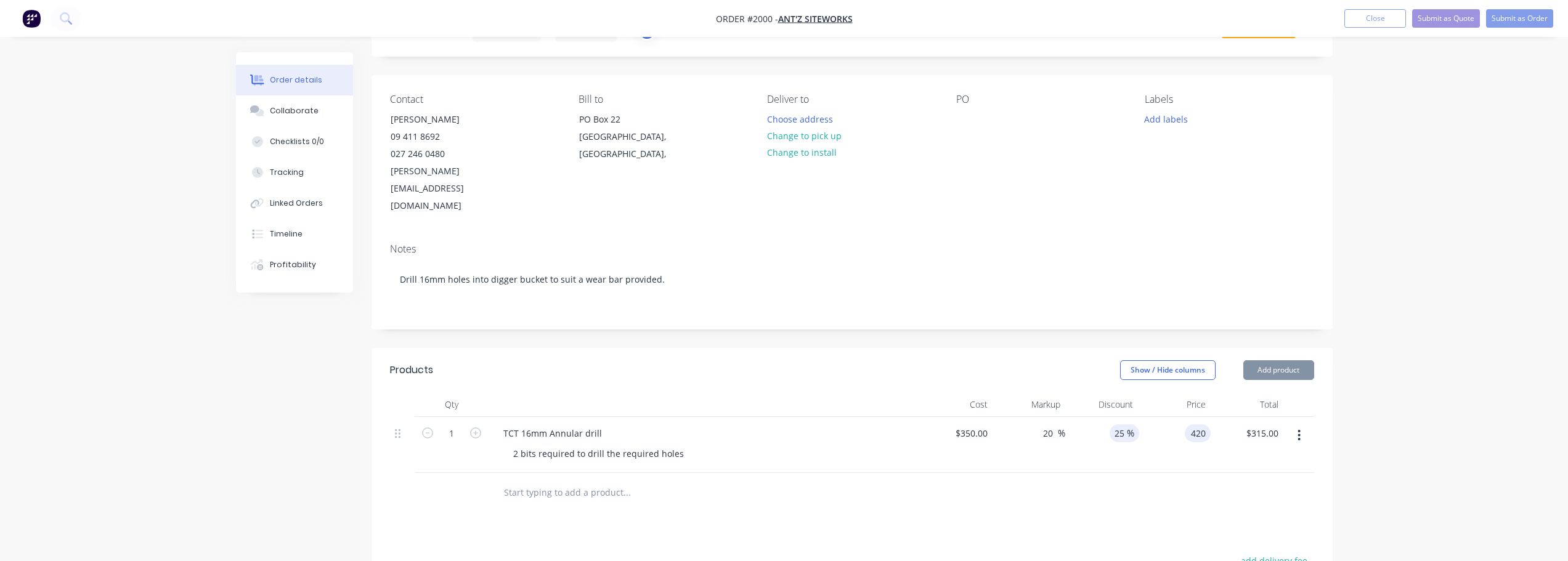
type input "$420.00"
type input "$315.00"
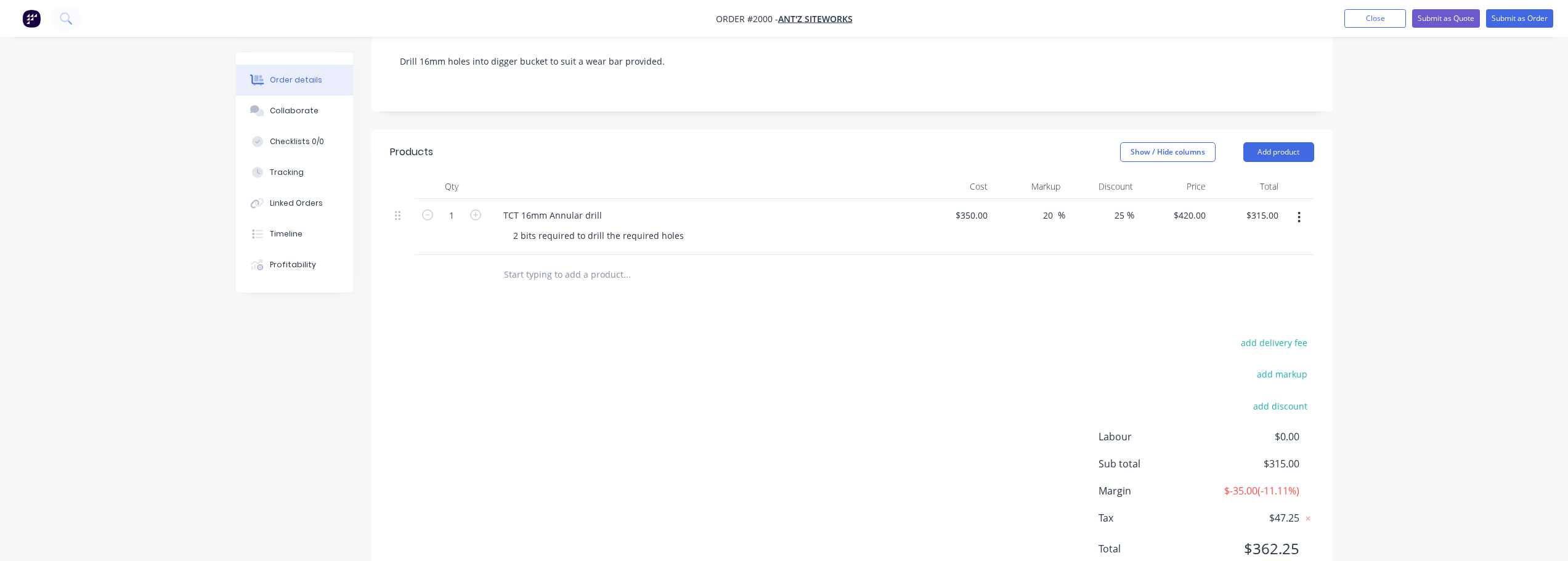
scroll to position [293, 0]
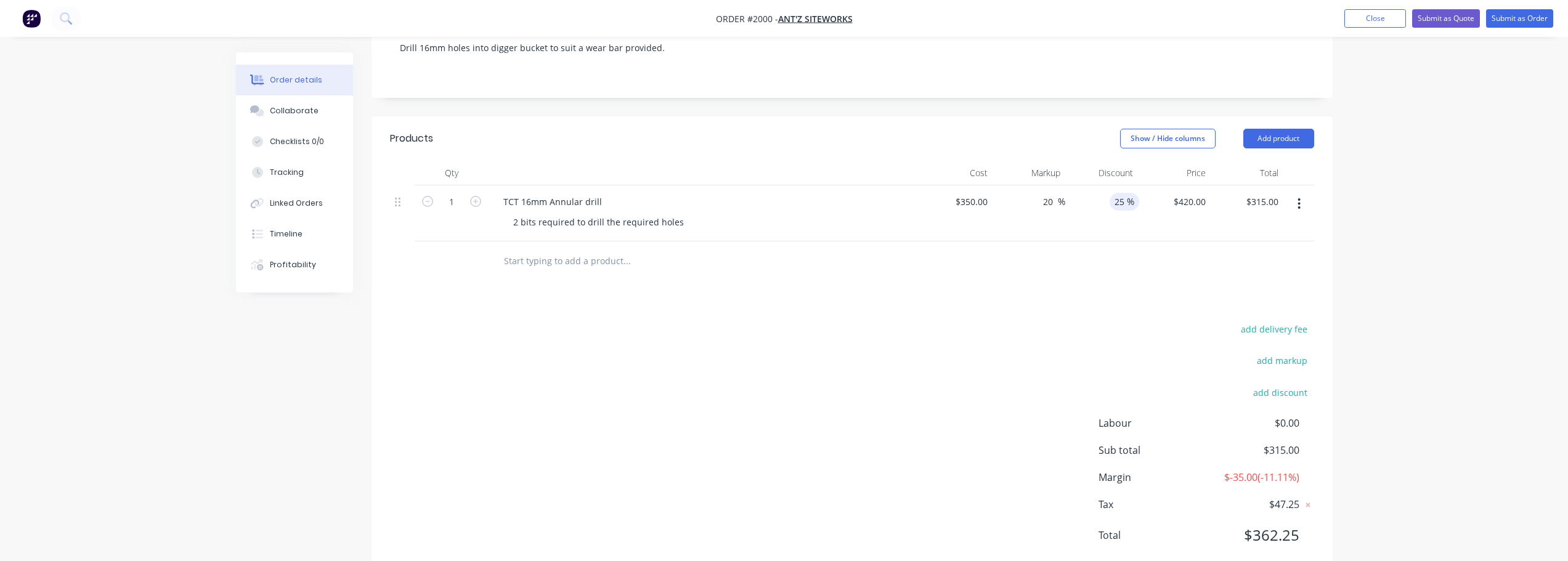
click at [1114, 193] on input "25" at bounding box center [1118, 201] width 17 height 17
drag, startPoint x: 1122, startPoint y: 167, endPoint x: 1102, endPoint y: 170, distance: 20.2
click at [1102, 185] on div "25 25 %" at bounding box center [1100, 213] width 73 height 56
type input "30"
type input "350"
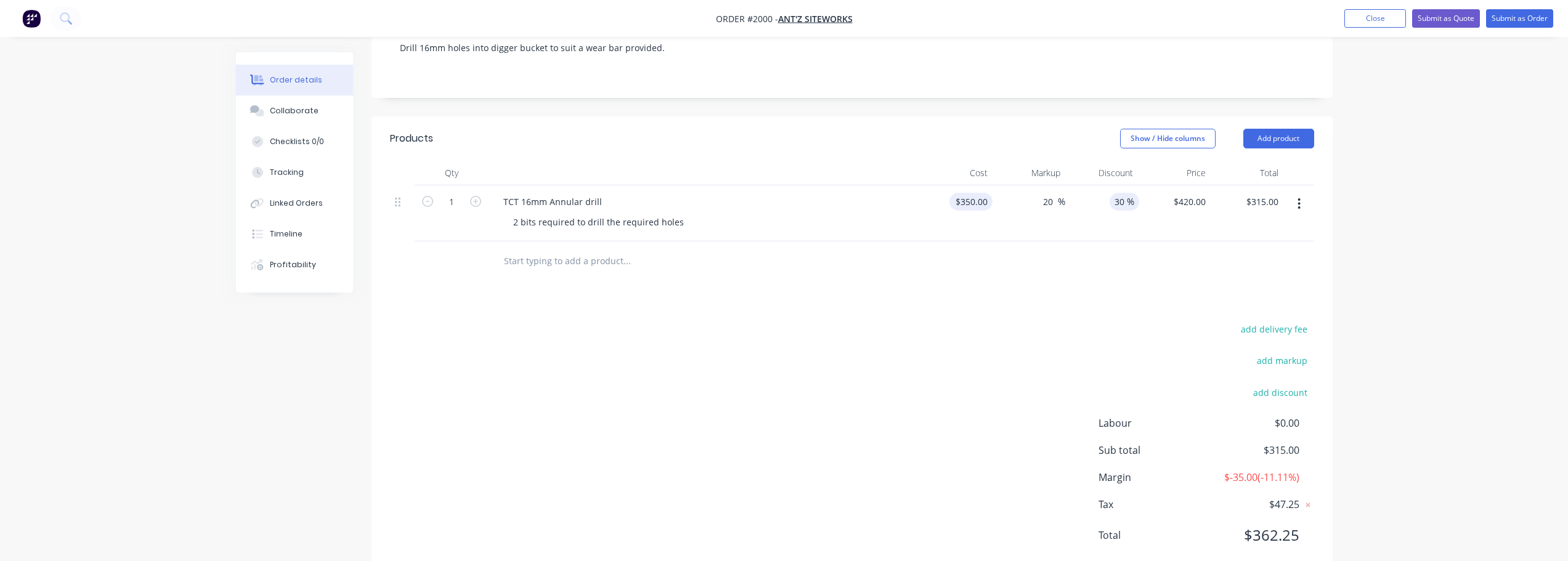
type input "$294.00"
click at [983, 193] on input "350" at bounding box center [974, 201] width 39 height 17
type input "$320.00"
type input "$384.00"
type input "$268.80"
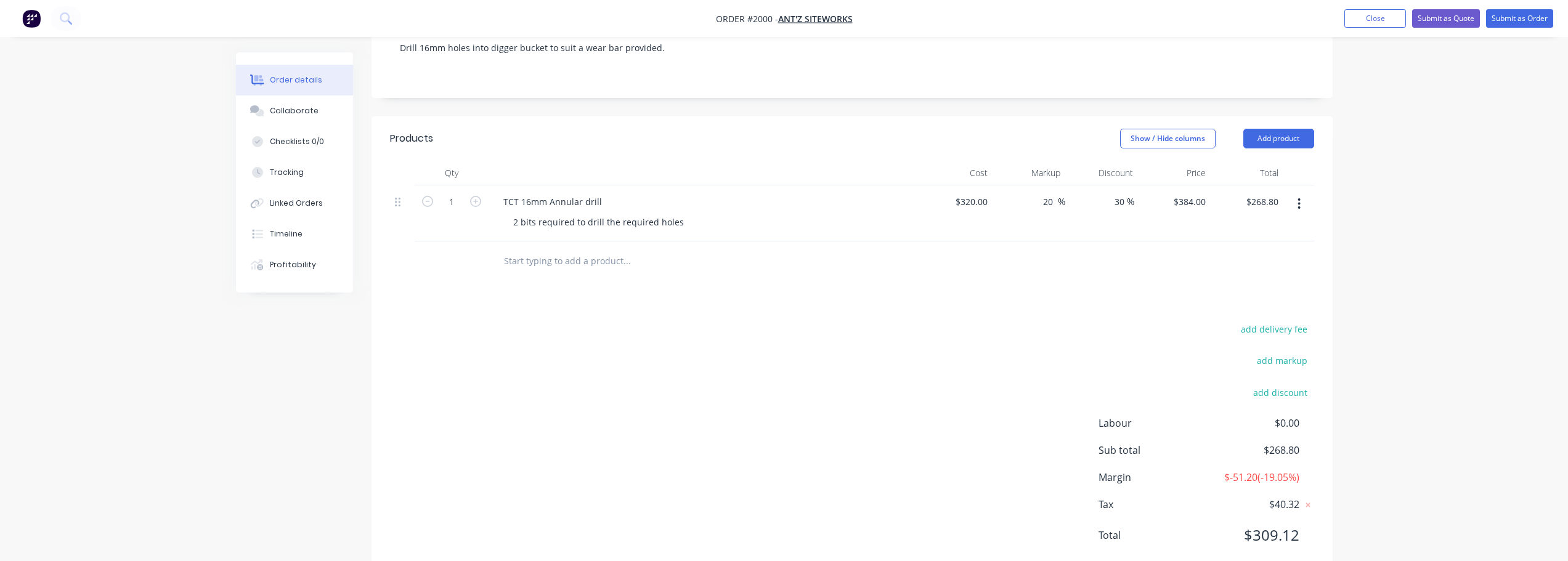
click at [777, 477] on div "add delivery fee add markup add discount Labour $0.00 Sub total $268.80 Margin …" at bounding box center [852, 439] width 924 height 238
click at [1504, 17] on button "Submit as Order" at bounding box center [1518, 18] width 67 height 18
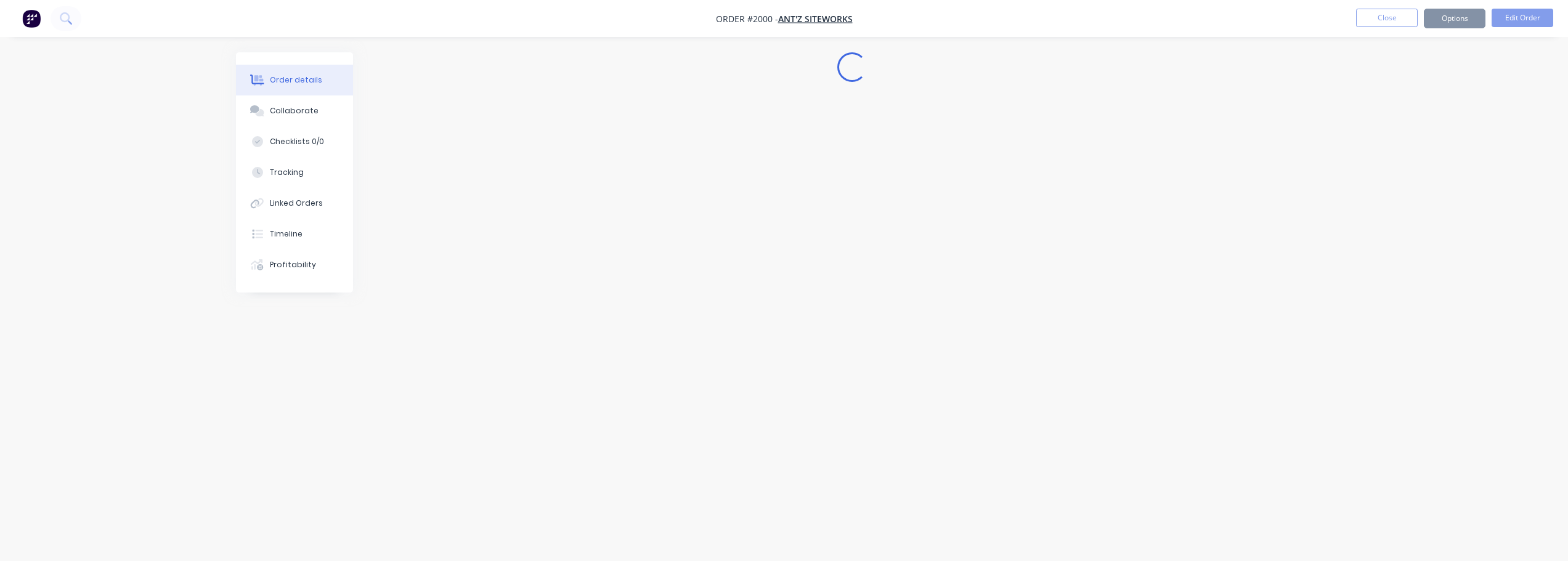
scroll to position [0, 0]
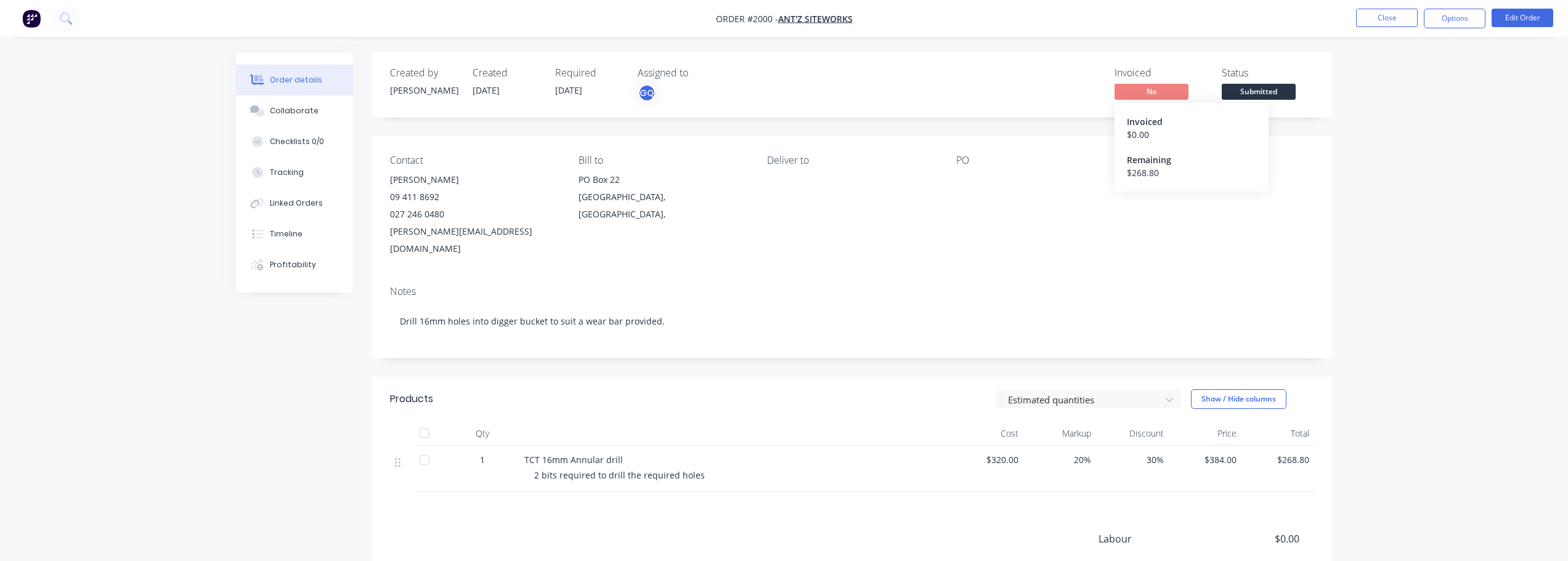
click at [1122, 93] on span "No" at bounding box center [1151, 91] width 73 height 16
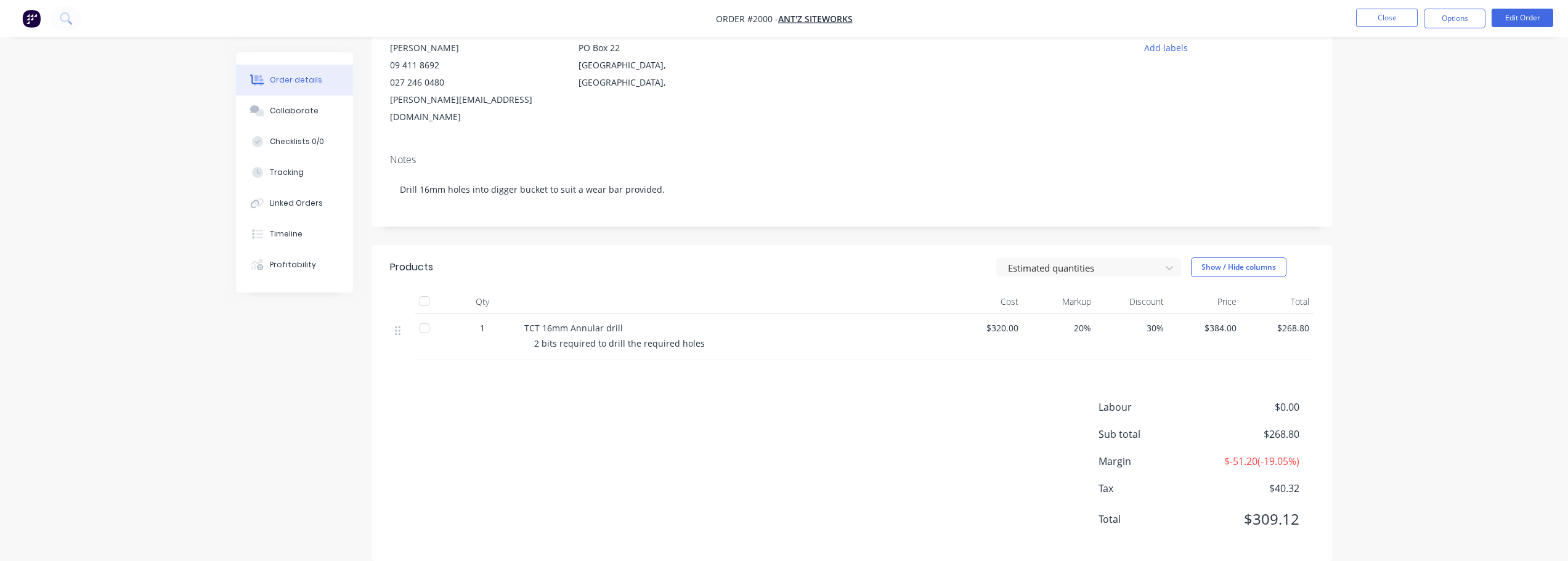
scroll to position [146, 0]
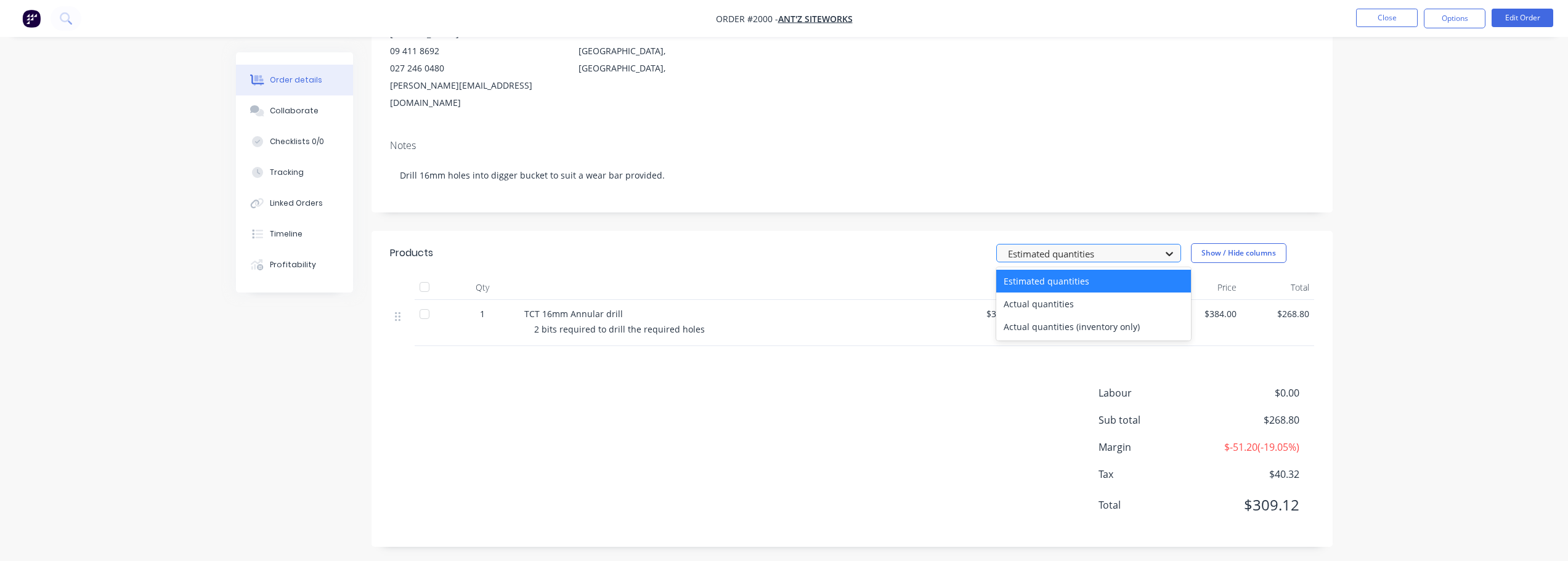
click at [1174, 252] on icon at bounding box center [1168, 253] width 12 height 12
click at [1104, 293] on div "Actual quantities" at bounding box center [1093, 304] width 195 height 23
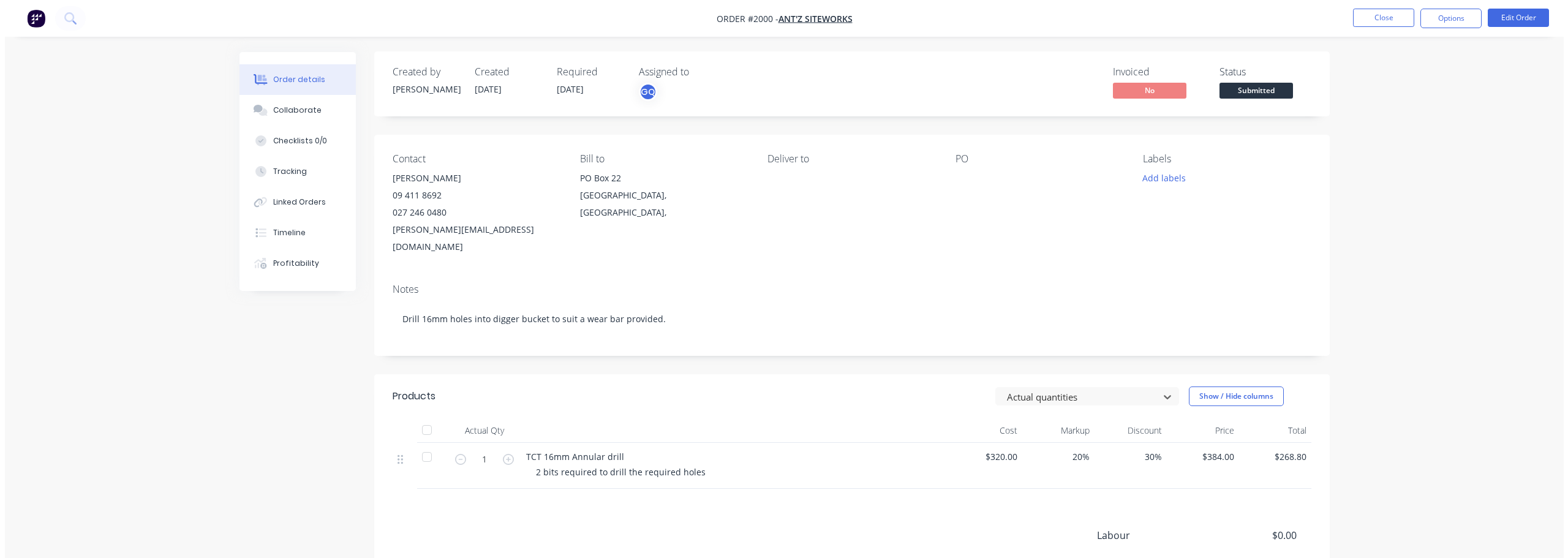
scroll to position [0, 0]
click at [1417, 20] on button "Options" at bounding box center [1446, 17] width 61 height 19
click at [1381, 74] on div "Invoice" at bounding box center [1408, 74] width 112 height 17
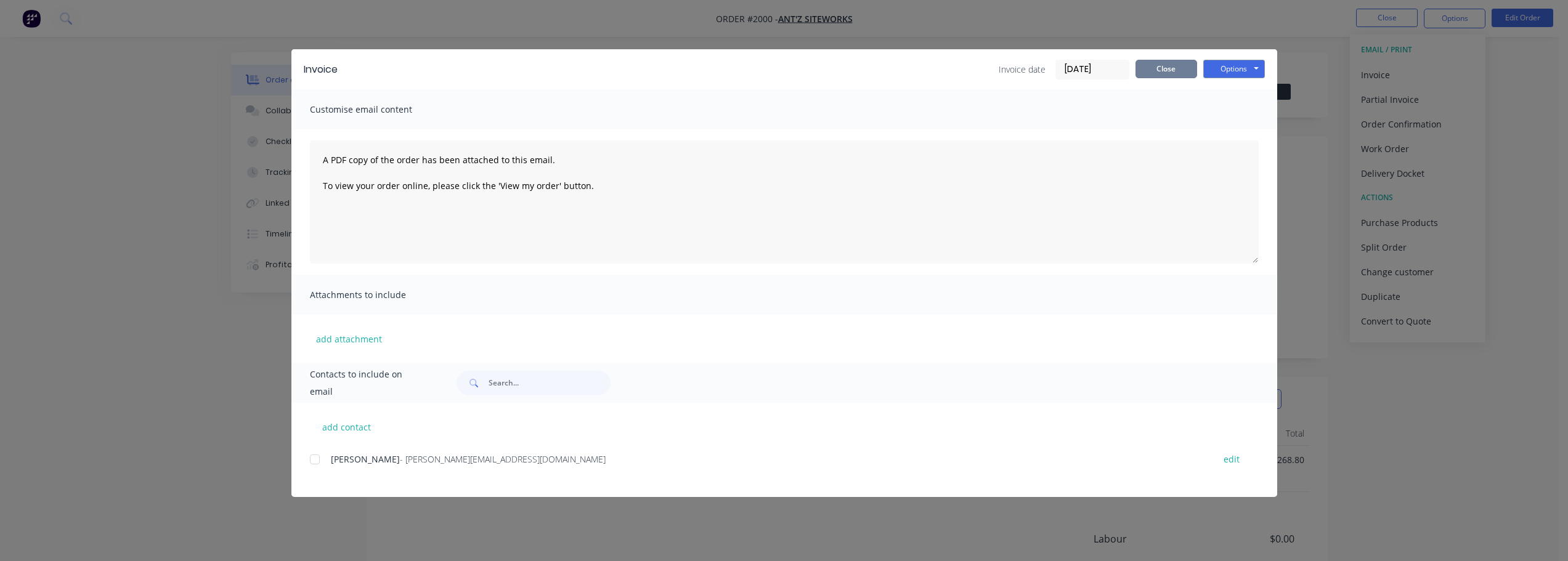
click at [1144, 74] on button "Close" at bounding box center [1166, 69] width 62 height 18
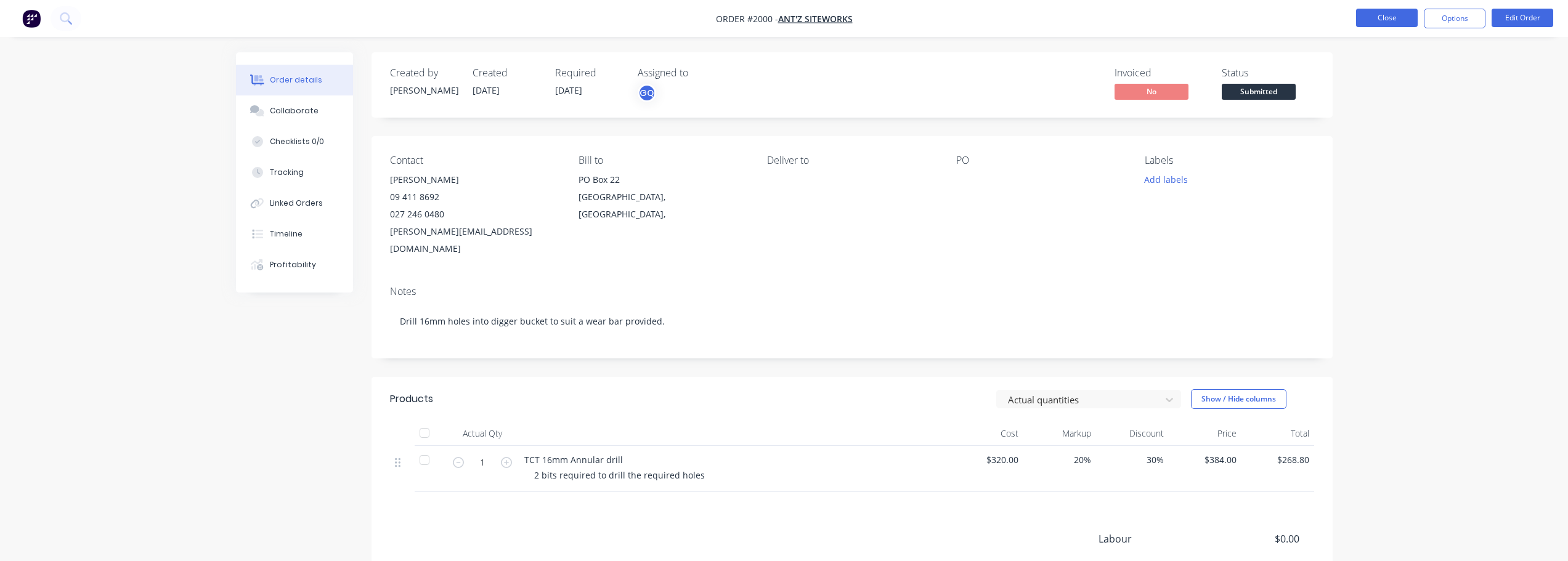
click at [1371, 18] on button "Close" at bounding box center [1386, 17] width 62 height 18
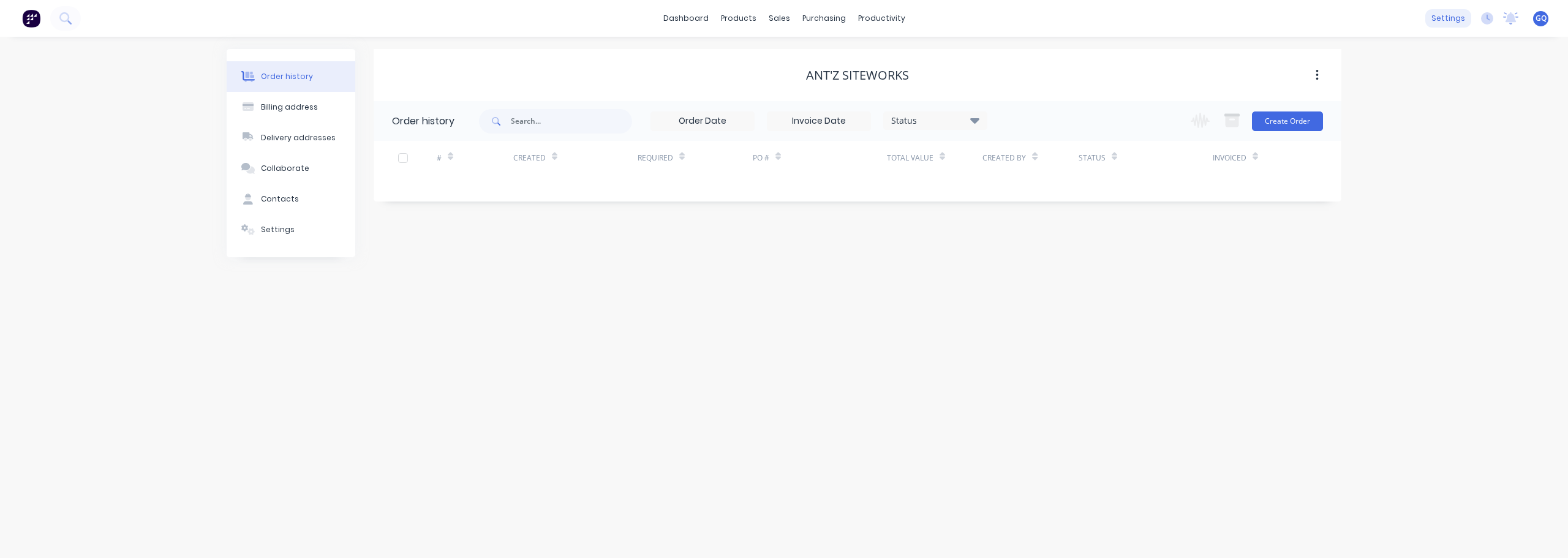
click at [1451, 14] on div "settings" at bounding box center [1447, 18] width 46 height 18
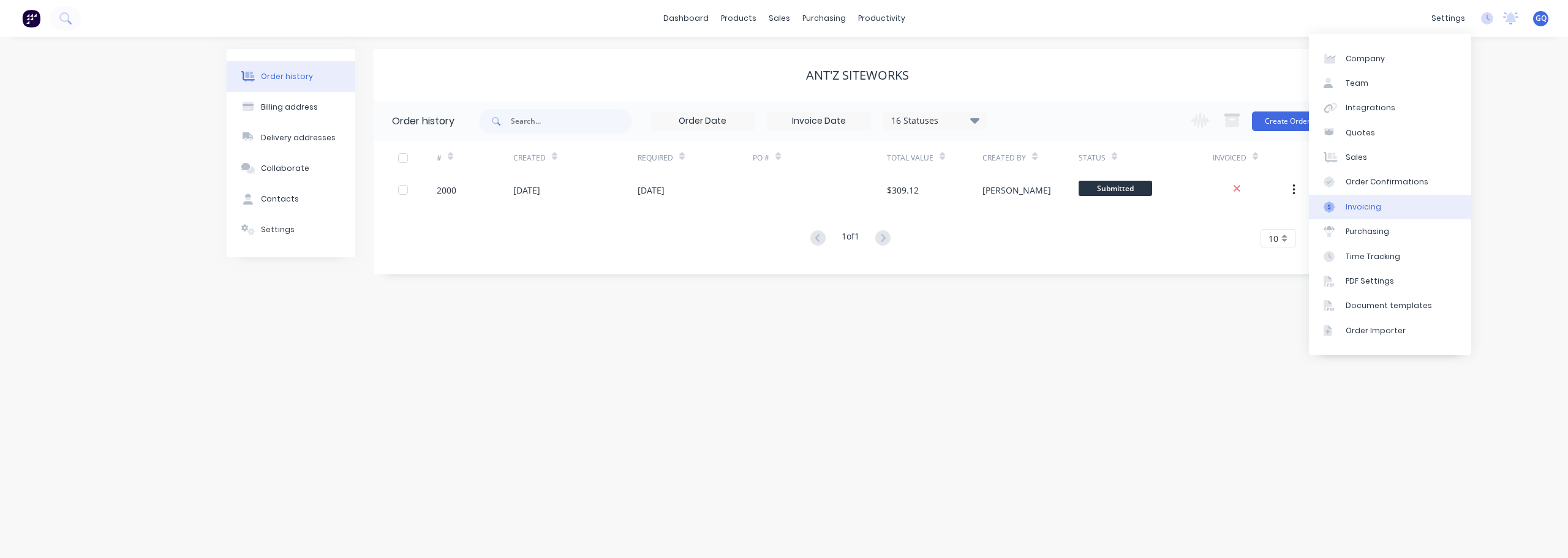
click at [1370, 206] on div "Invoicing" at bounding box center [1363, 207] width 36 height 11
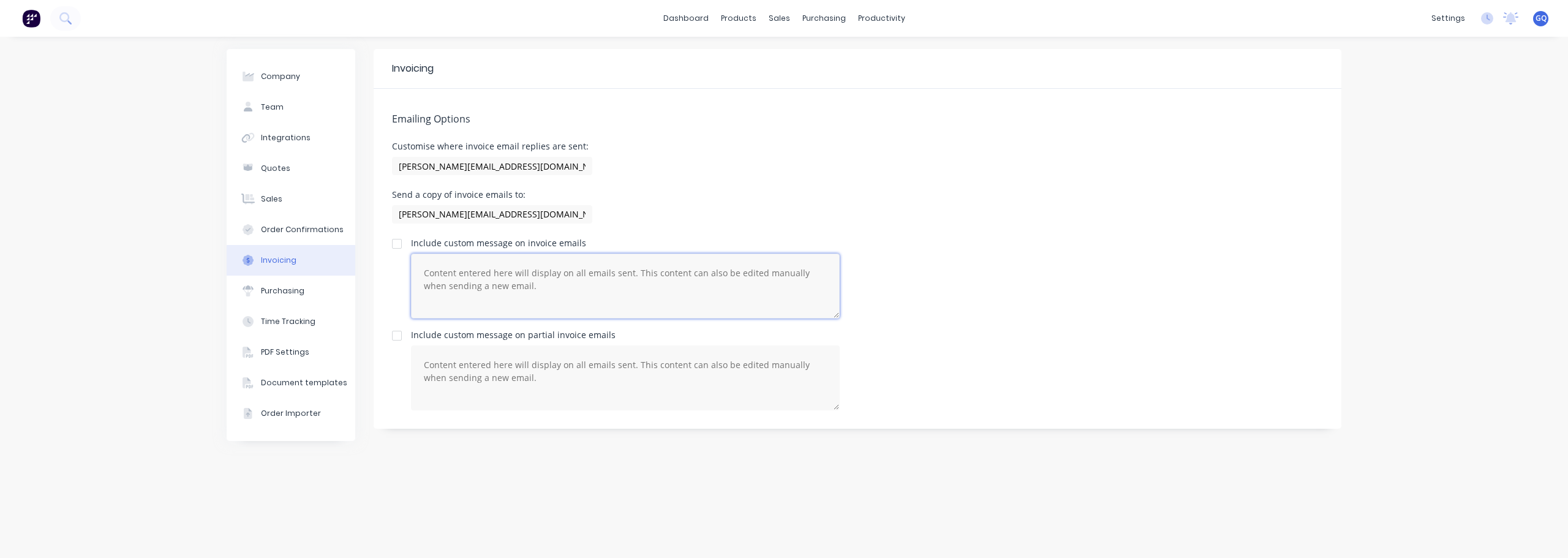
click at [553, 279] on textarea at bounding box center [625, 286] width 428 height 65
type textarea "Thank you for your business and we look forward to working with you again."
click at [994, 353] on div "Include custom message on partial invoice emails" at bounding box center [857, 370] width 931 height 79
click at [1458, 23] on div "settings" at bounding box center [1447, 18] width 46 height 18
click at [1368, 281] on div "PDF Settings" at bounding box center [1369, 281] width 48 height 11
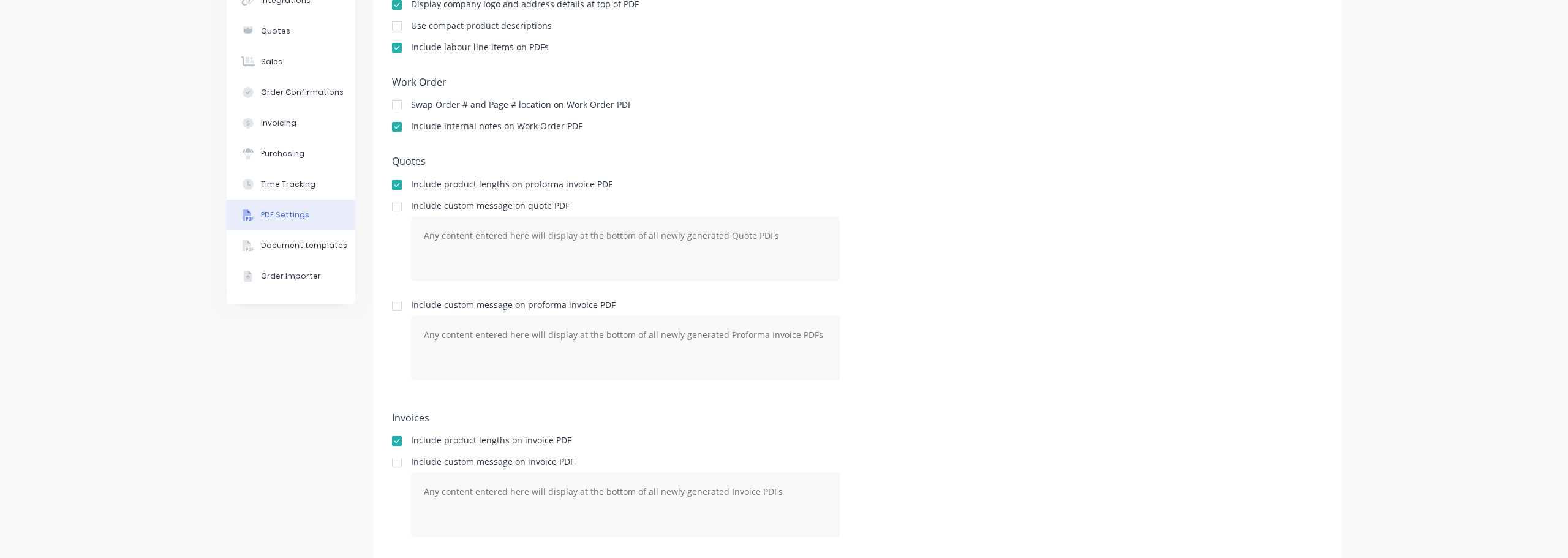
scroll to position [166, 0]
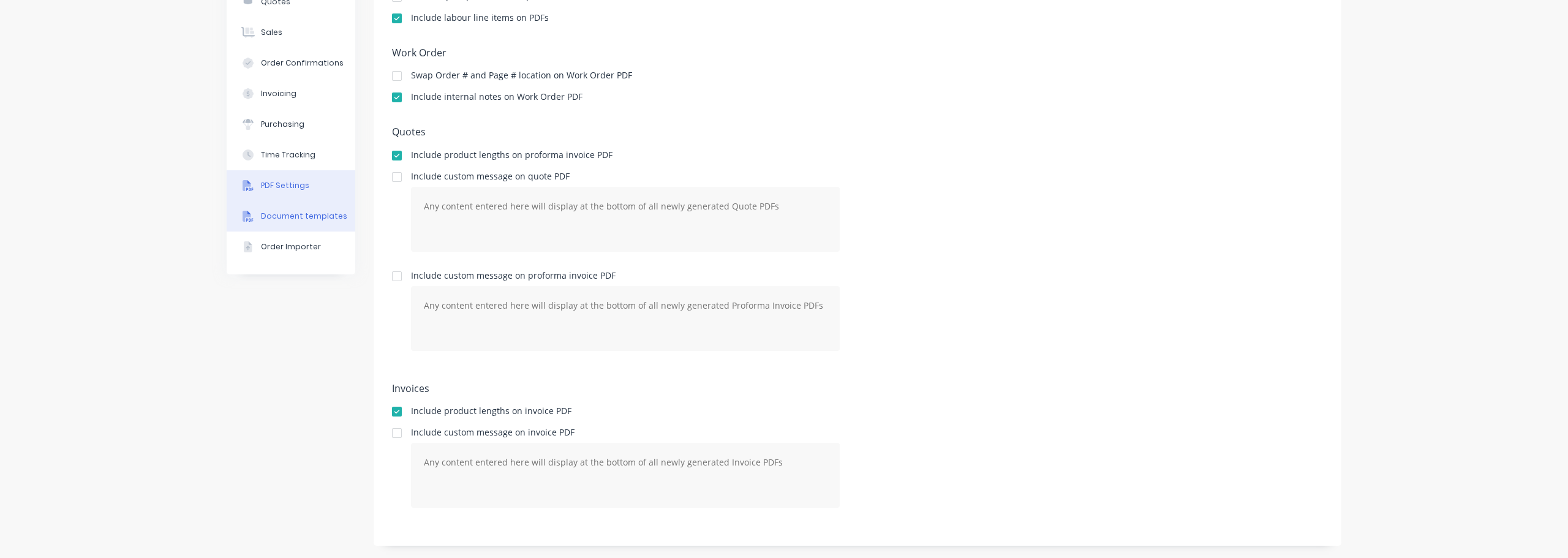
click at [326, 209] on button "Document templates" at bounding box center [290, 216] width 129 height 31
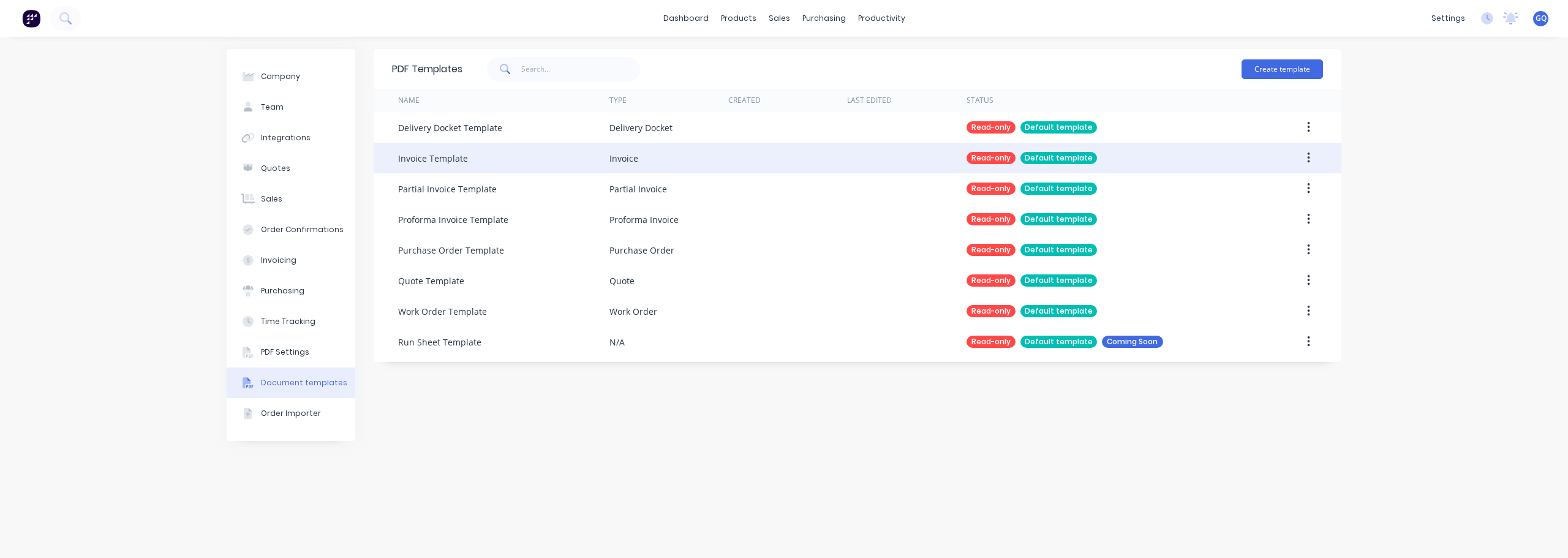
click at [453, 159] on div "Invoice Template" at bounding box center [433, 158] width 69 height 13
click at [1311, 159] on button "button" at bounding box center [1309, 158] width 29 height 22
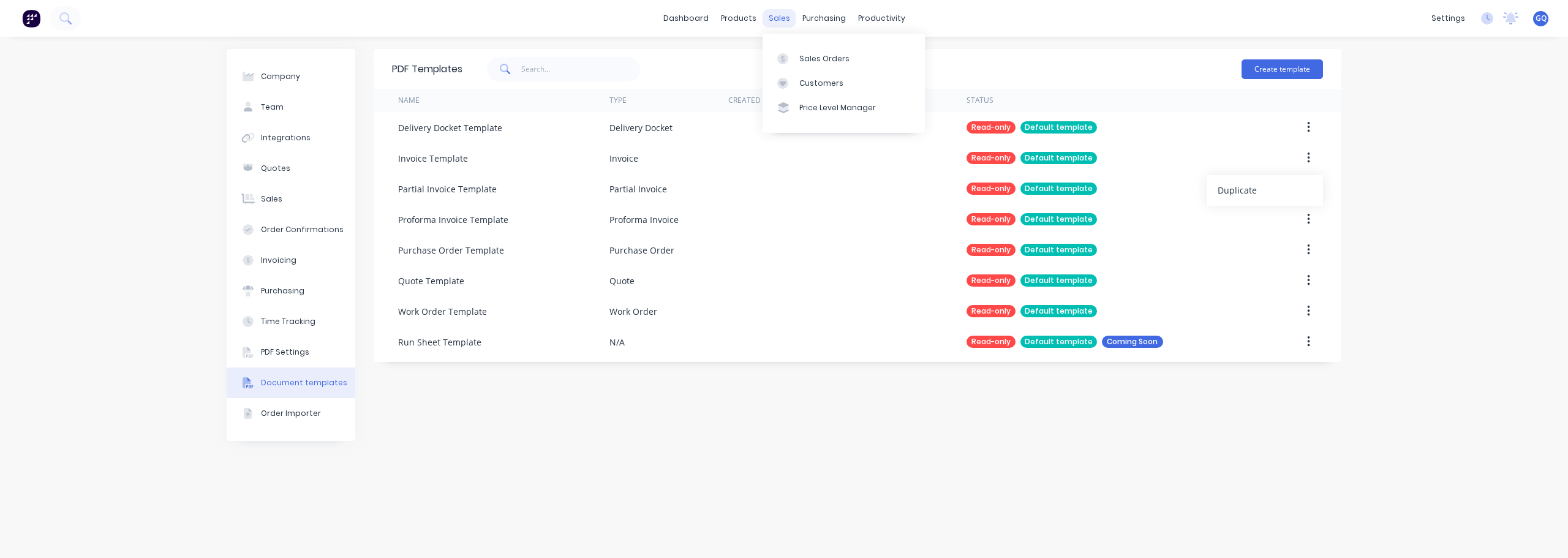
click at [781, 23] on div "sales" at bounding box center [779, 18] width 34 height 18
click at [811, 50] on link "Sales Orders" at bounding box center [844, 58] width 163 height 25
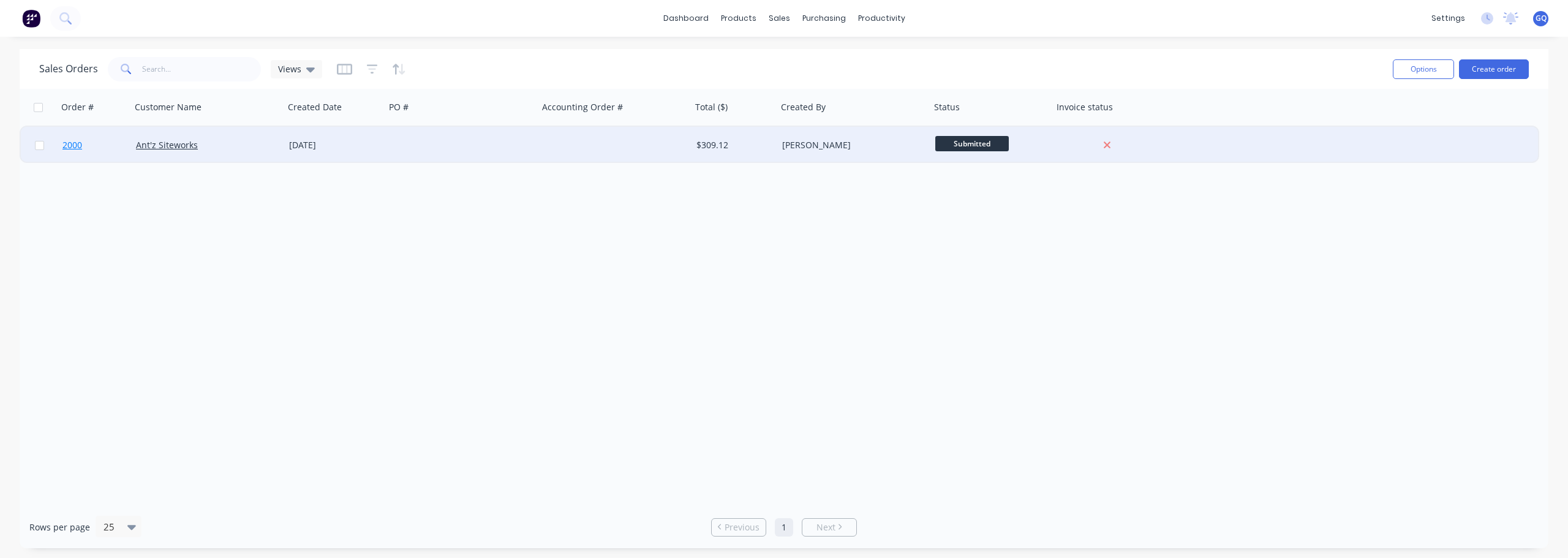
click at [76, 146] on span "2000" at bounding box center [71, 144] width 19 height 12
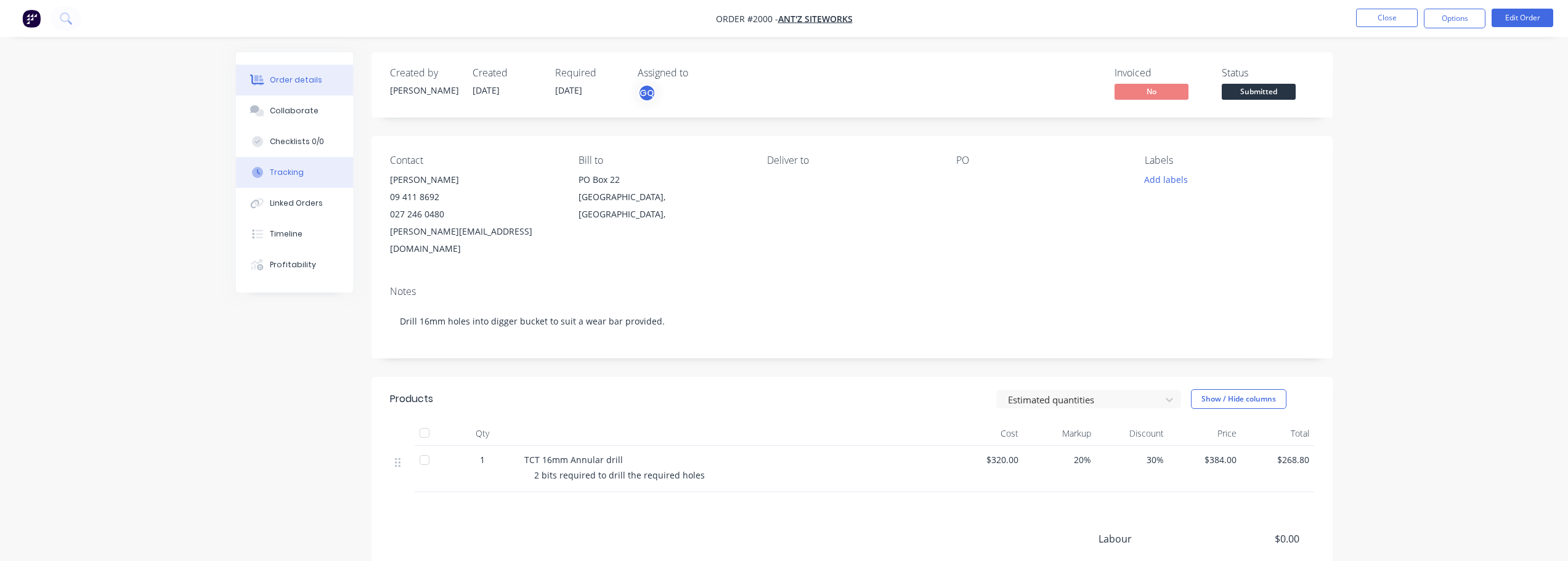
click at [298, 182] on button "Tracking" at bounding box center [294, 173] width 117 height 31
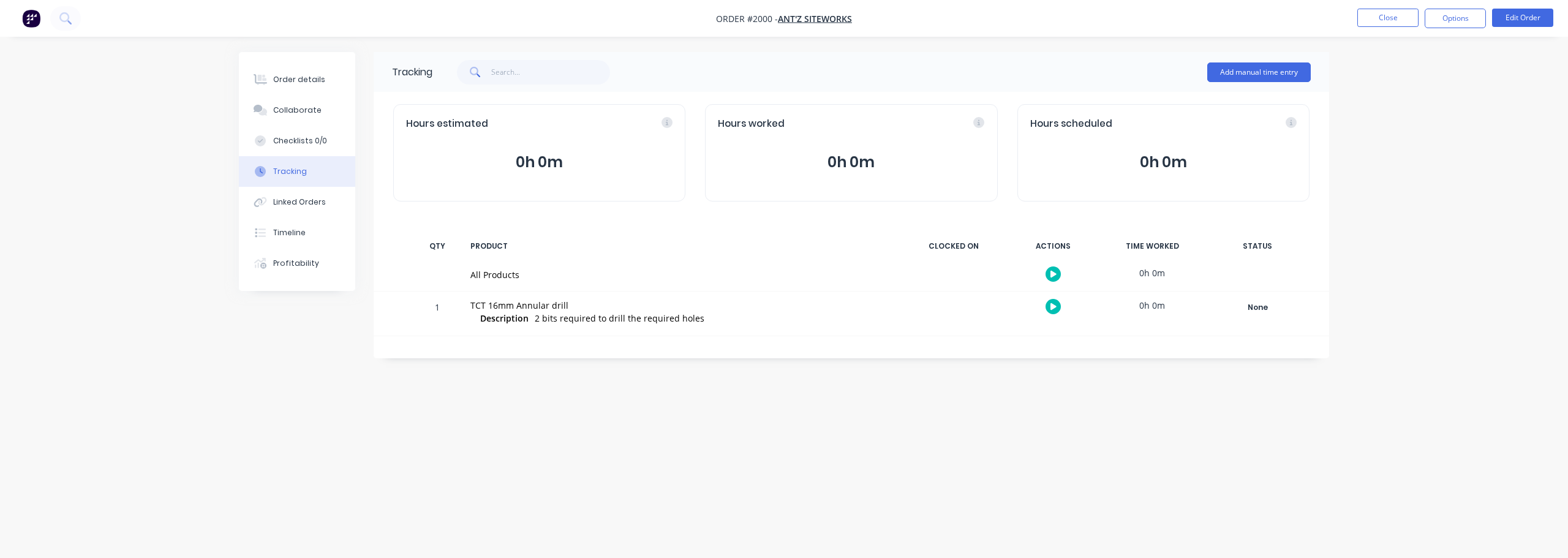
click at [1057, 275] on button "button" at bounding box center [1053, 274] width 16 height 16
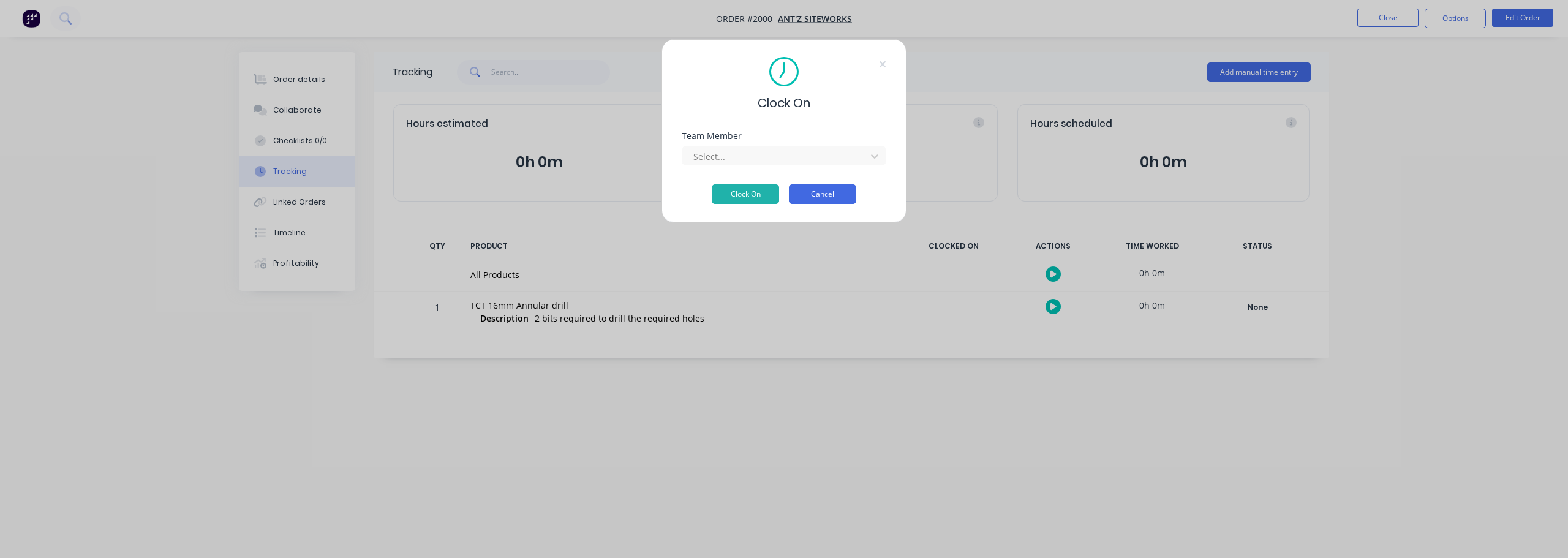
click at [814, 187] on button "Cancel" at bounding box center [823, 194] width 68 height 19
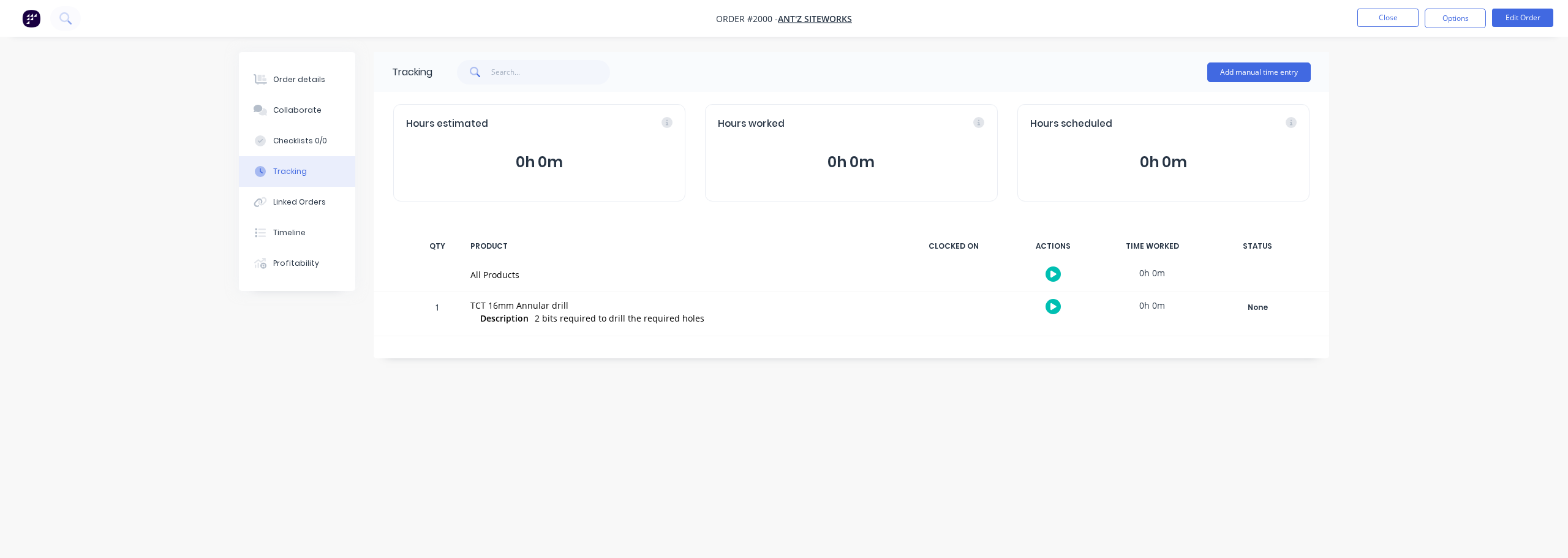
click at [1248, 254] on div "STATUS" at bounding box center [1258, 246] width 104 height 26
click at [293, 201] on div "Linked Orders" at bounding box center [300, 202] width 53 height 11
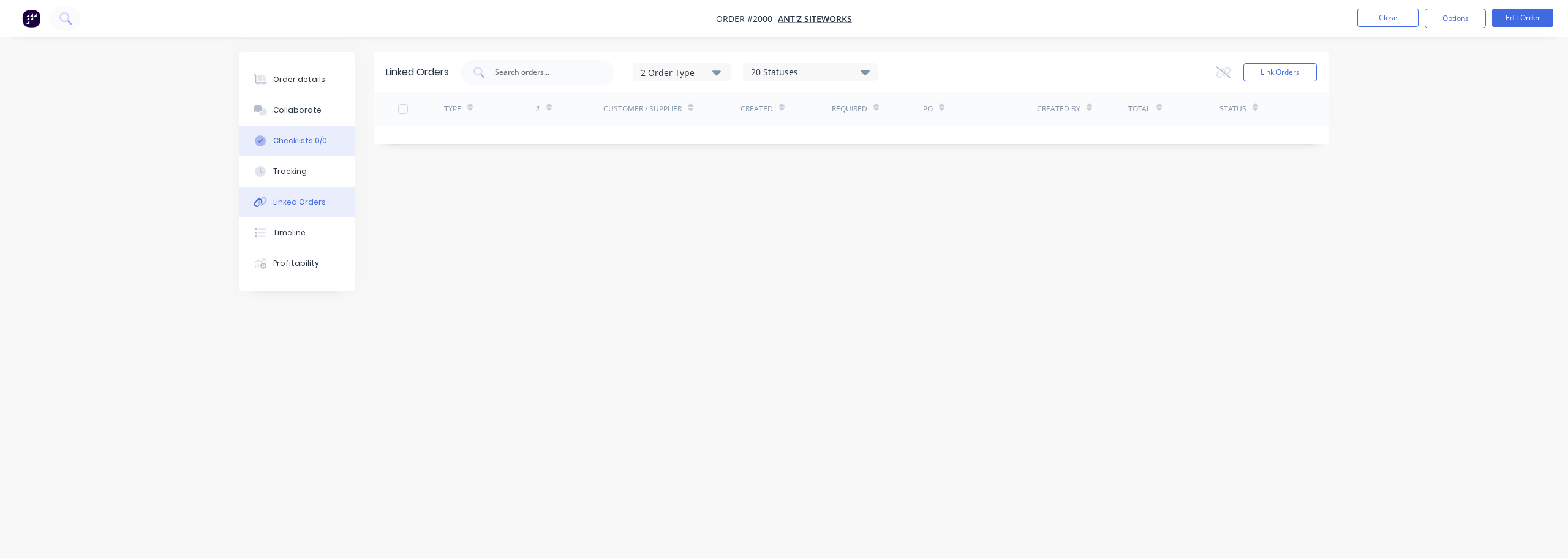
click at [302, 138] on div "Checklists 0/0" at bounding box center [300, 141] width 54 height 11
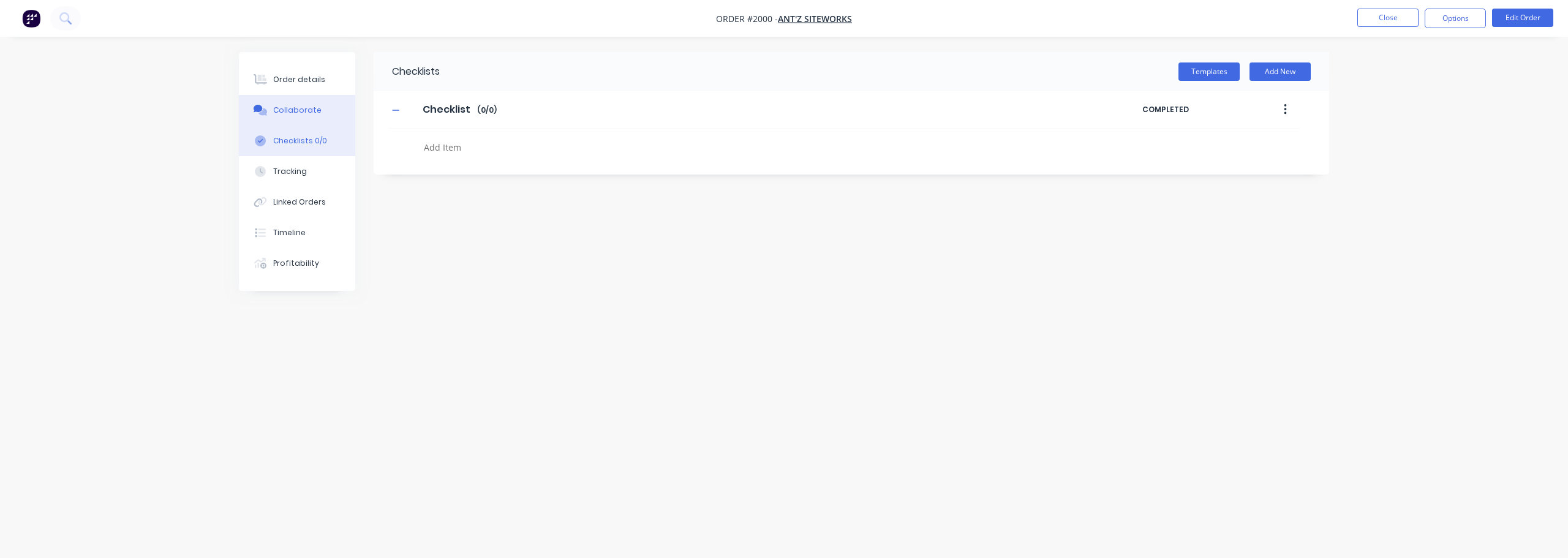
click at [300, 115] on div "Collaborate" at bounding box center [297, 111] width 48 height 11
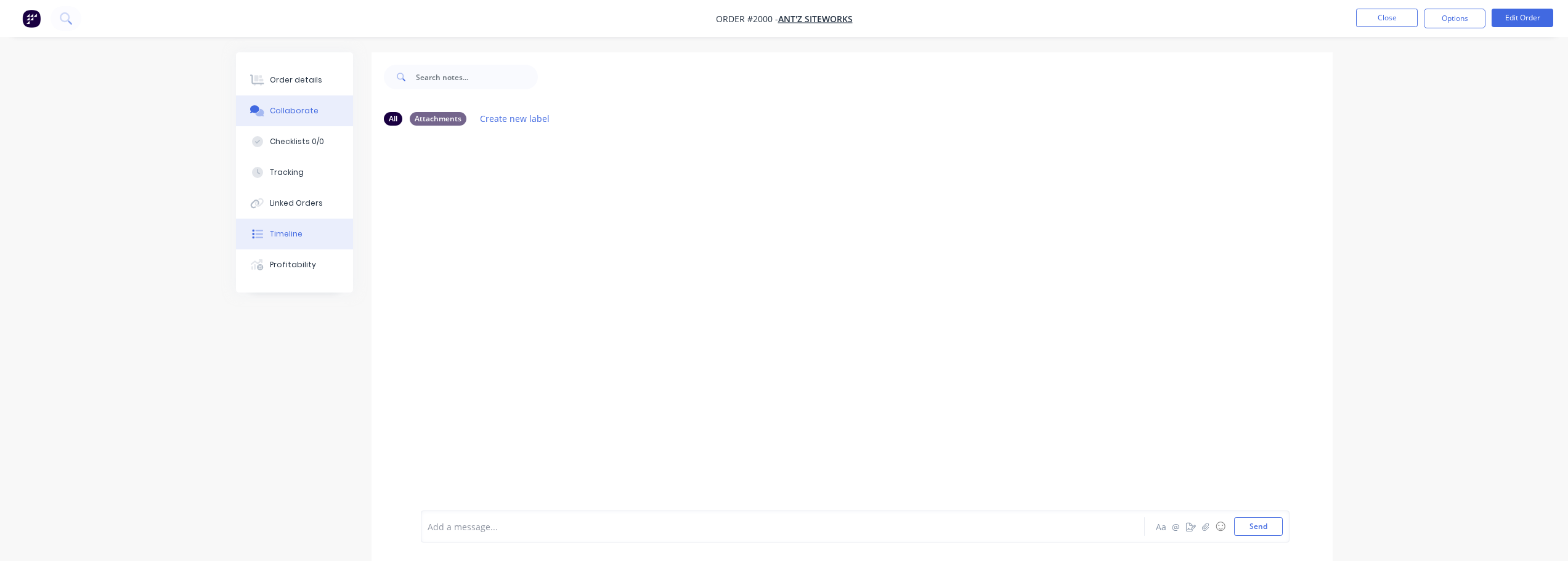
click at [287, 232] on div "Timeline" at bounding box center [287, 234] width 33 height 11
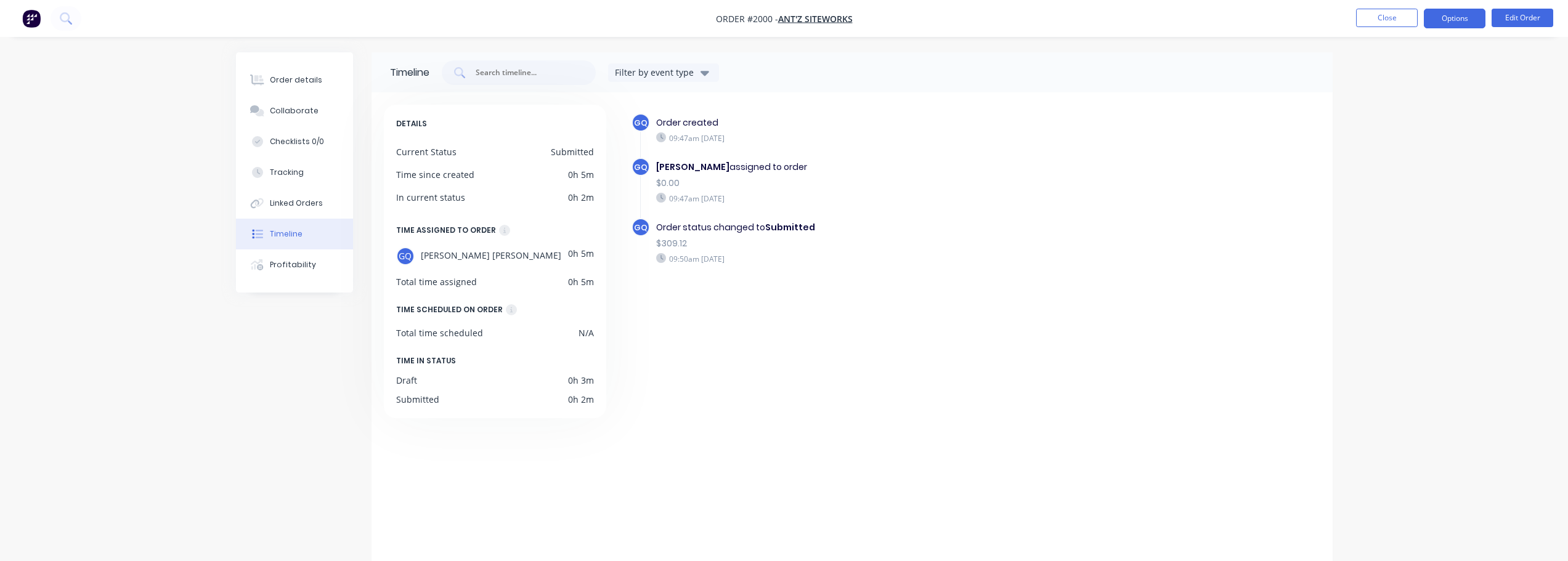
click at [1467, 22] on button "Options" at bounding box center [1454, 17] width 62 height 19
click at [1402, 131] on div "Order Confirmation" at bounding box center [1416, 123] width 113 height 17
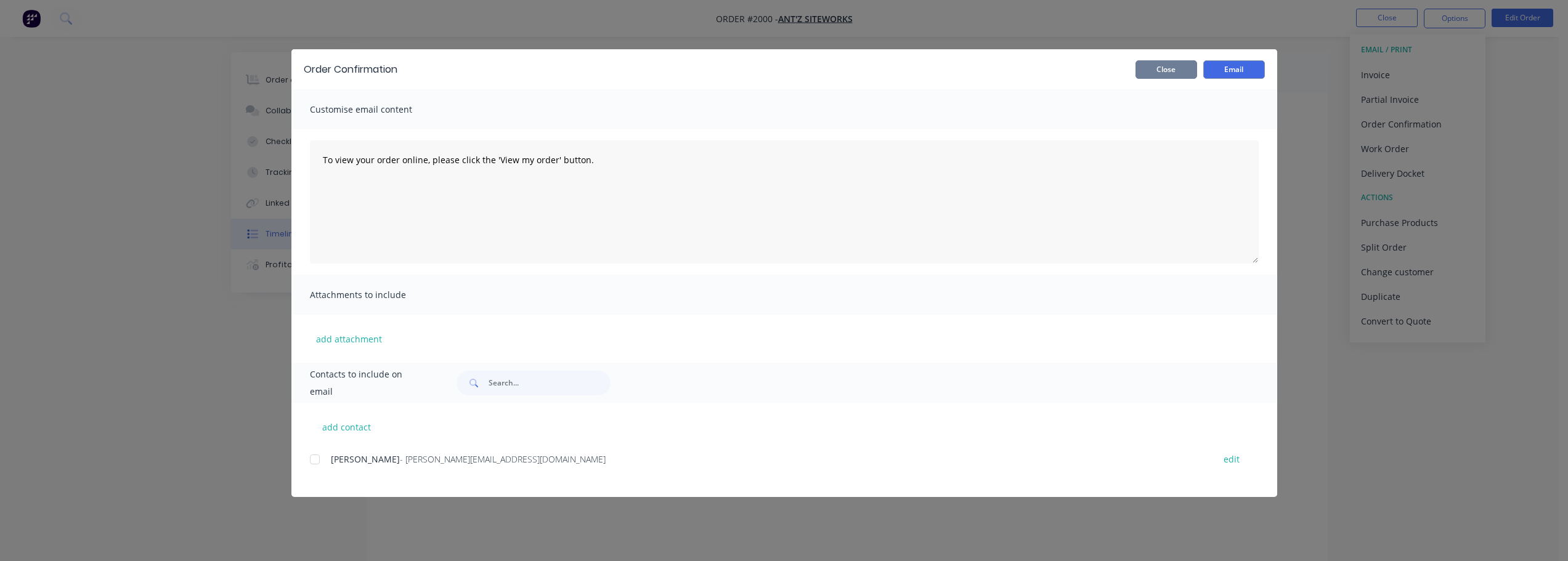
click at [1176, 70] on button "Close" at bounding box center [1166, 70] width 62 height 18
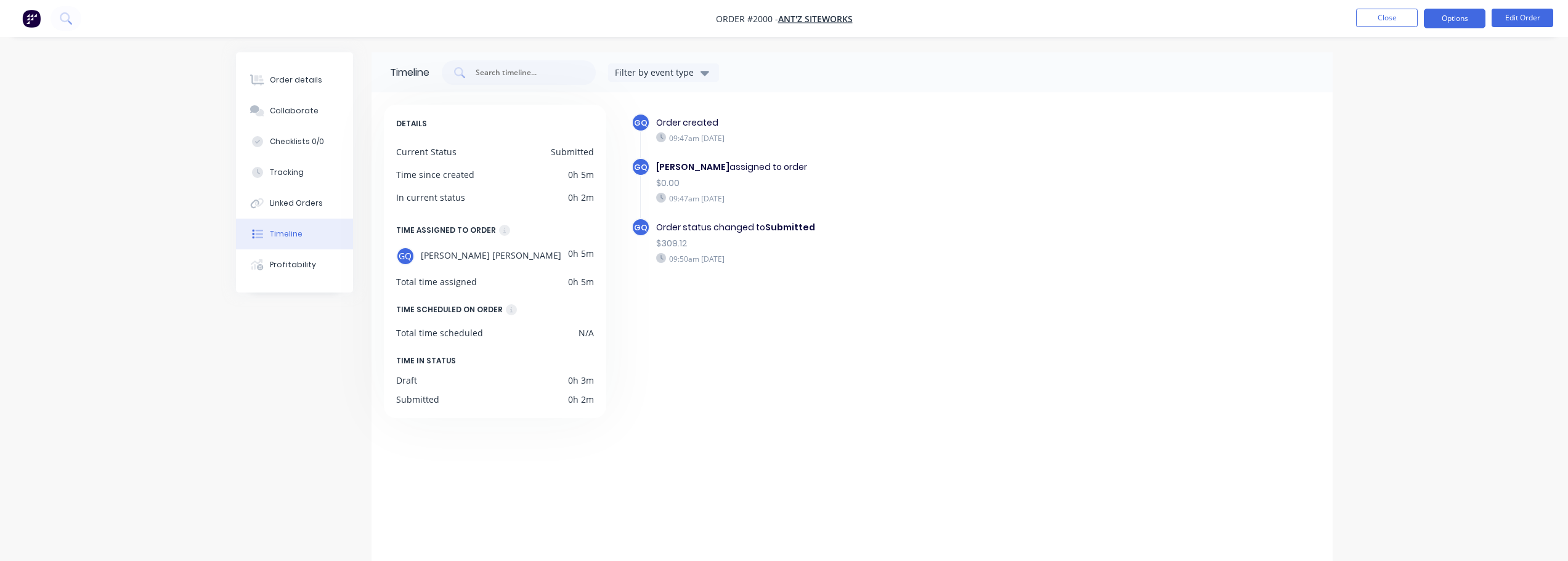
click at [1454, 19] on button "Options" at bounding box center [1454, 17] width 62 height 19
click at [1382, 81] on div "Invoice" at bounding box center [1416, 74] width 113 height 17
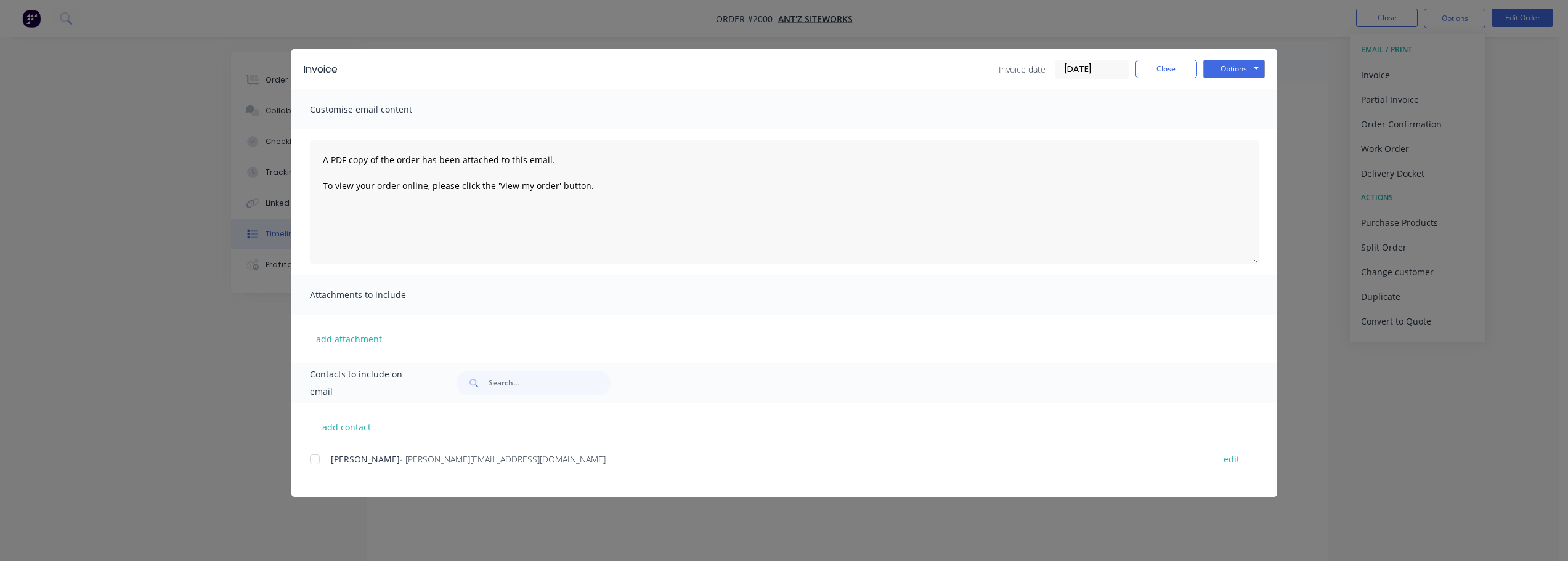
scroll to position [22, 0]
click at [314, 459] on div at bounding box center [314, 459] width 25 height 25
click at [1255, 65] on button "Options" at bounding box center [1234, 69] width 62 height 18
click at [1231, 107] on button "Print" at bounding box center [1243, 111] width 79 height 20
click at [1258, 67] on button "Options" at bounding box center [1234, 69] width 62 height 18
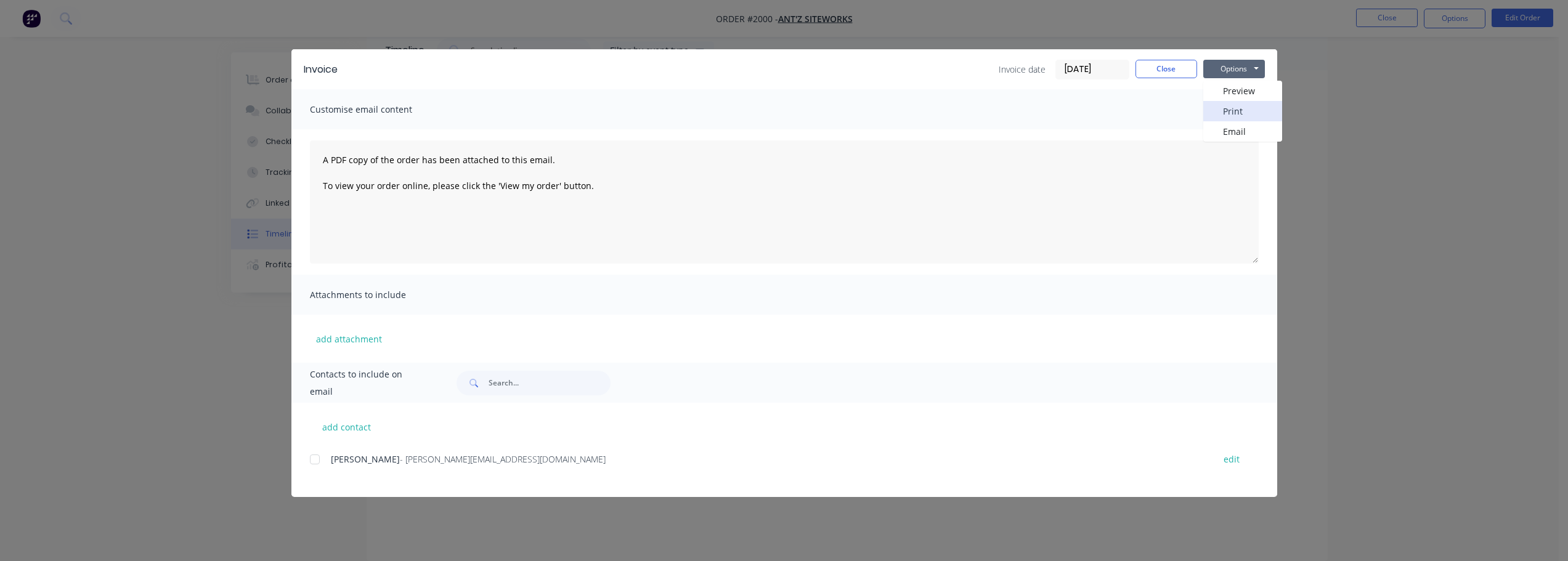
click at [1248, 117] on button "Print" at bounding box center [1243, 111] width 79 height 20
click at [332, 341] on button "add attachment" at bounding box center [348, 339] width 78 height 18
click at [315, 463] on div at bounding box center [314, 459] width 25 height 25
click at [1257, 71] on button "Options" at bounding box center [1234, 69] width 62 height 18
click at [1245, 92] on button "Preview" at bounding box center [1243, 91] width 79 height 20
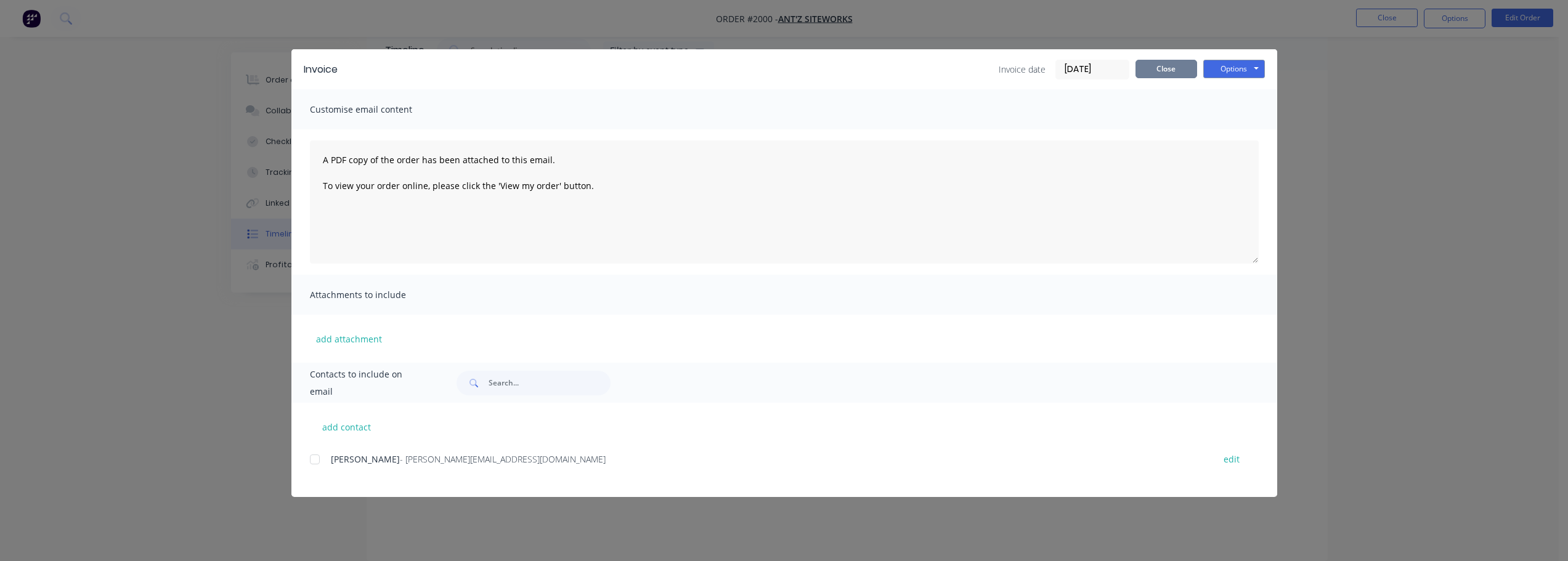
click at [1173, 73] on button "Close" at bounding box center [1166, 69] width 62 height 18
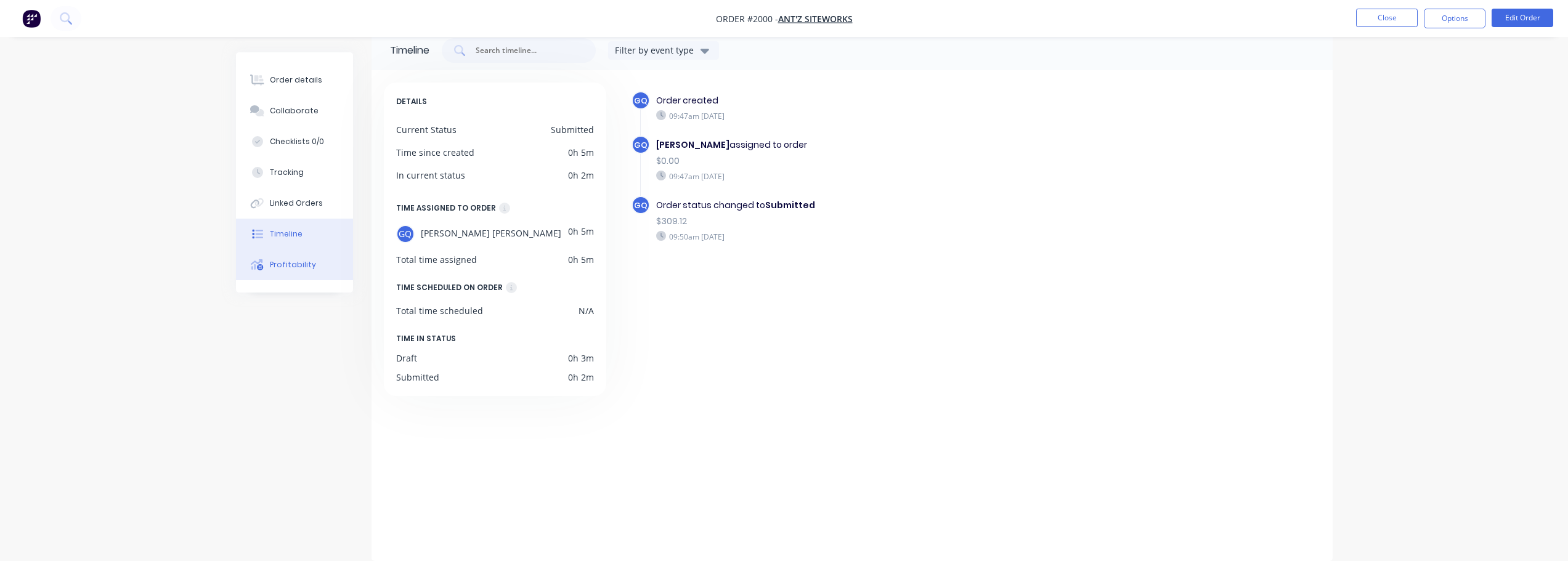
click at [292, 275] on button "Profitability" at bounding box center [294, 265] width 117 height 31
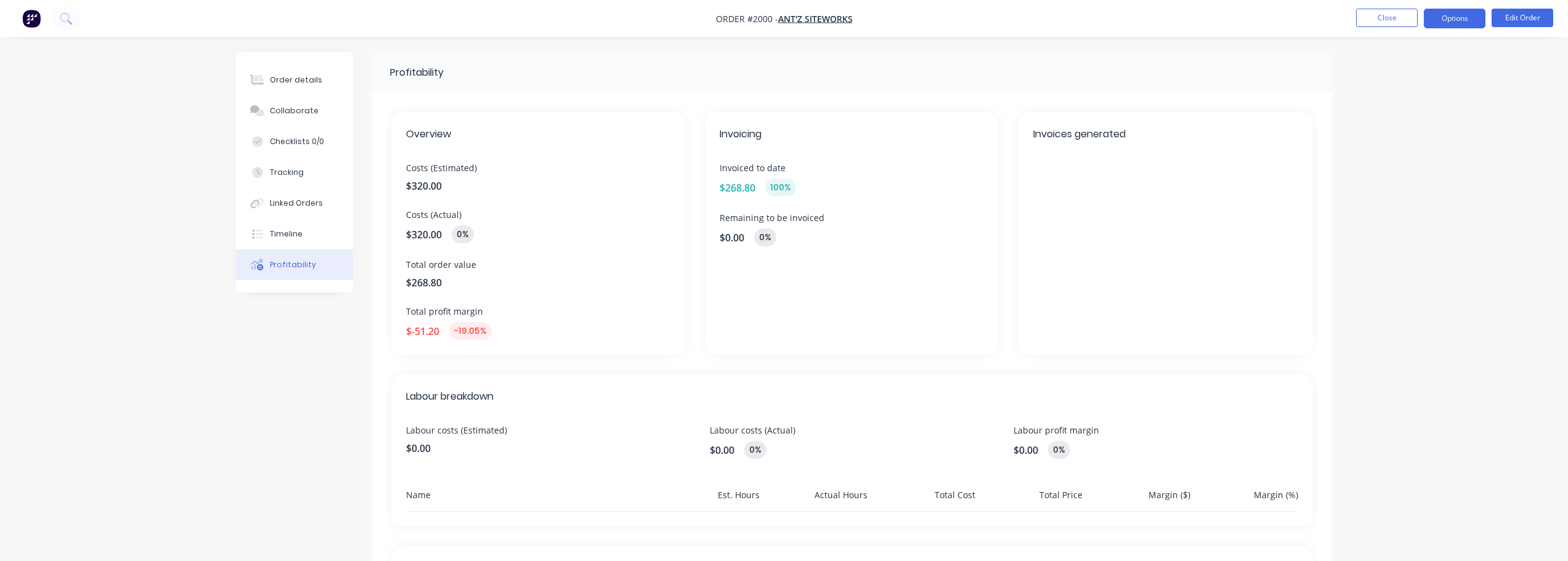
click at [1450, 21] on button "Options" at bounding box center [1454, 17] width 62 height 19
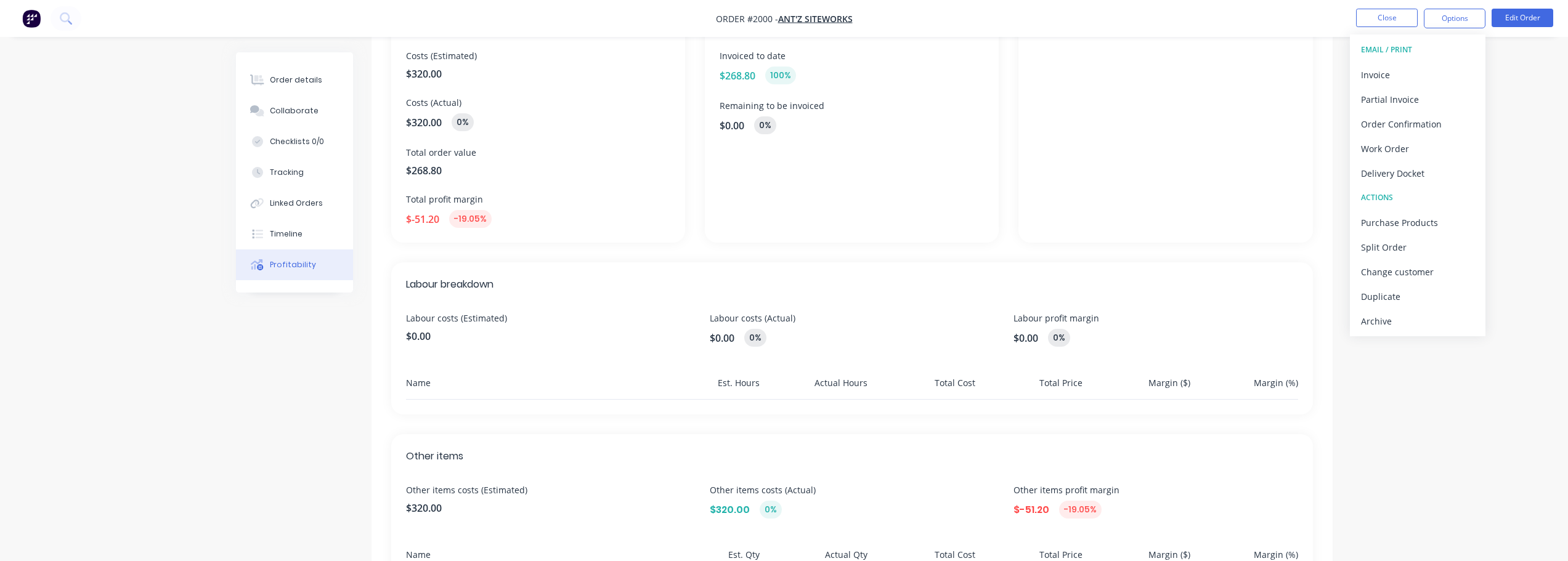
scroll to position [123, 0]
